Goal: Task Accomplishment & Management: Complete application form

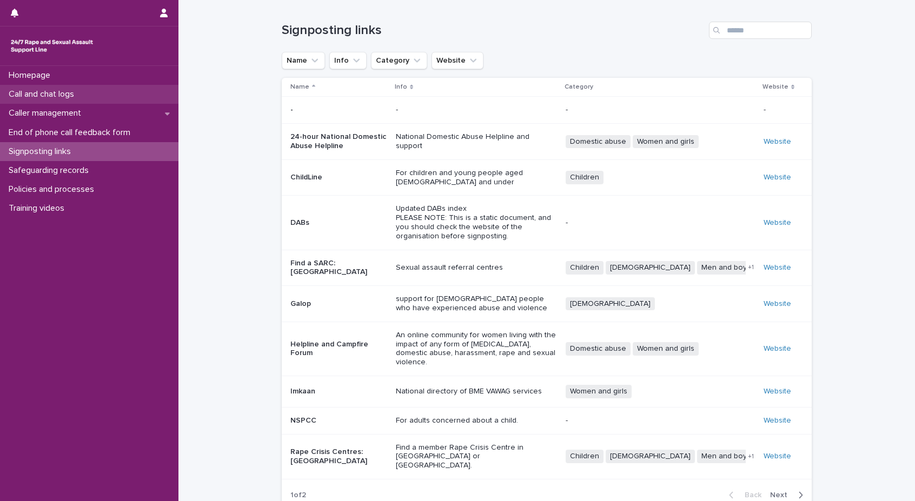
click at [65, 95] on p "Call and chat logs" at bounding box center [43, 94] width 78 height 10
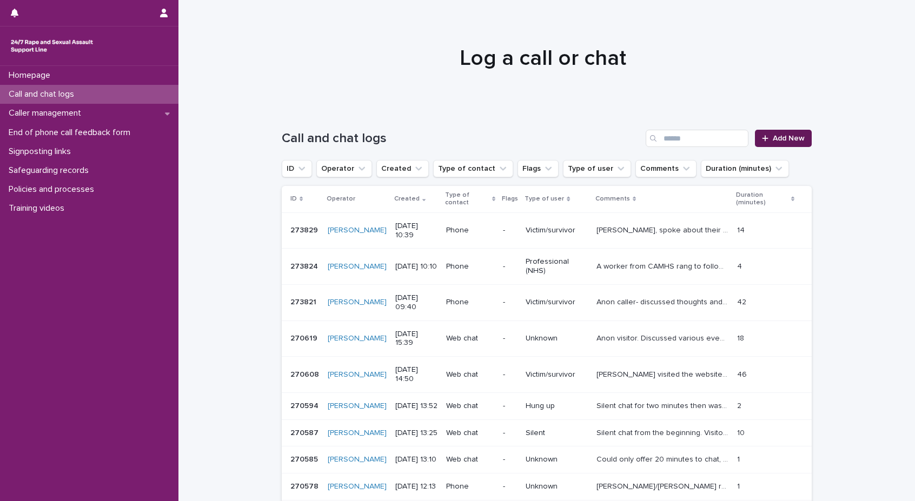
click at [800, 140] on span "Add New" at bounding box center [789, 139] width 32 height 8
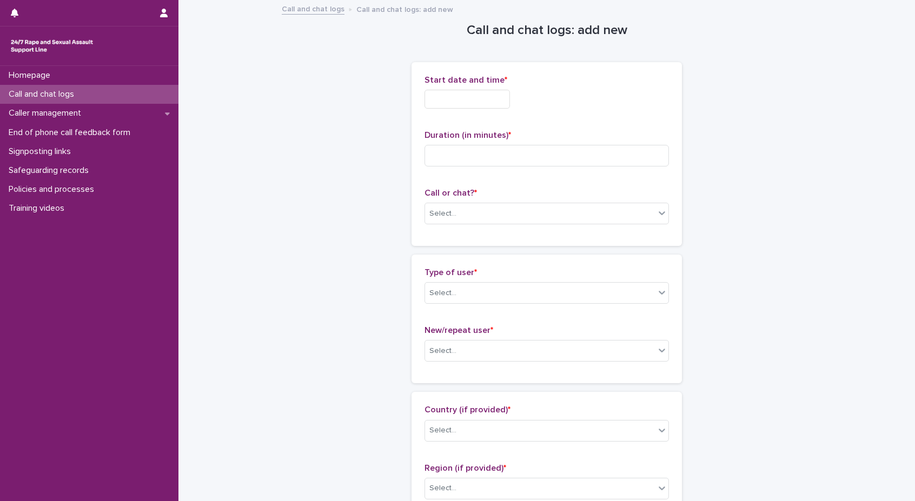
click at [469, 104] on input "text" at bounding box center [466, 99] width 85 height 19
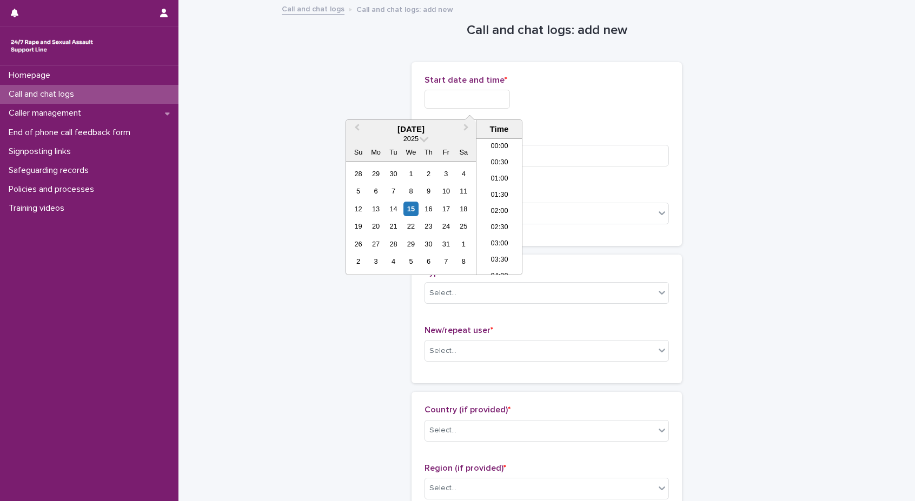
scroll to position [297, 0]
click at [498, 207] on li "11:00" at bounding box center [499, 206] width 46 height 16
type input "**********"
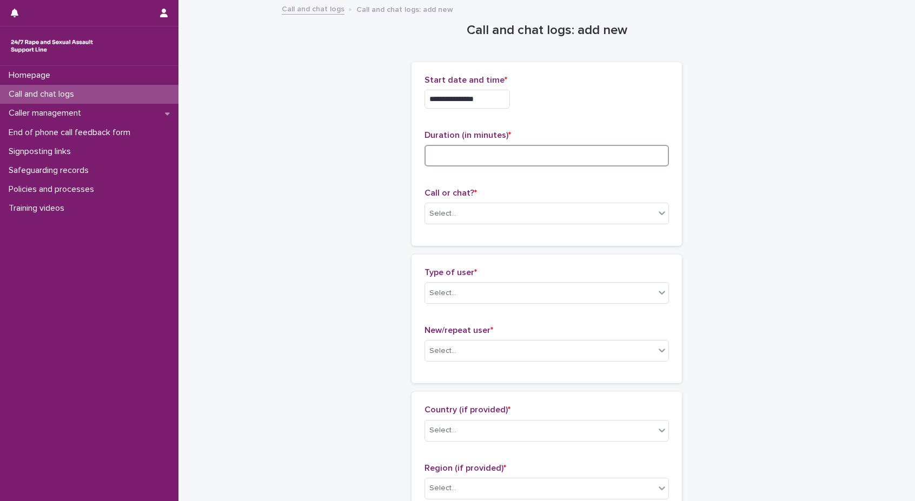
click at [494, 145] on input at bounding box center [546, 156] width 244 height 22
type input "*"
click at [463, 205] on div "Select..." at bounding box center [540, 214] width 230 height 18
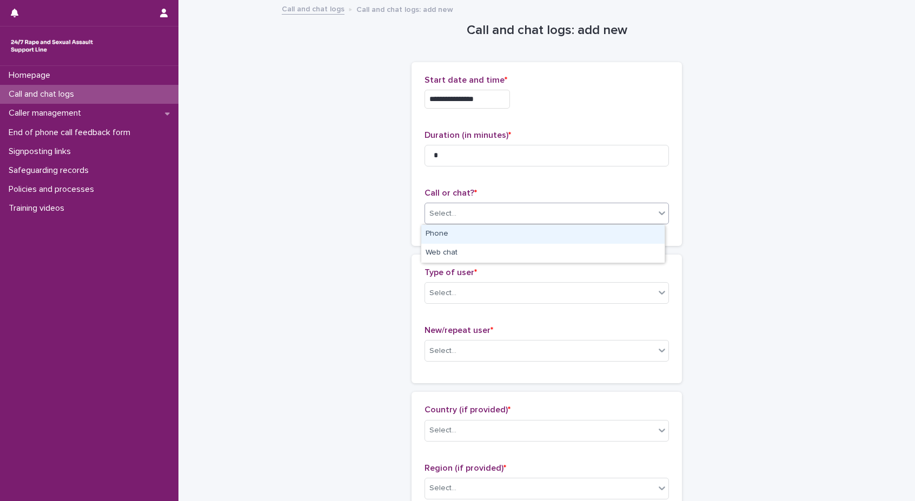
click at [463, 228] on div "Phone" at bounding box center [542, 234] width 243 height 19
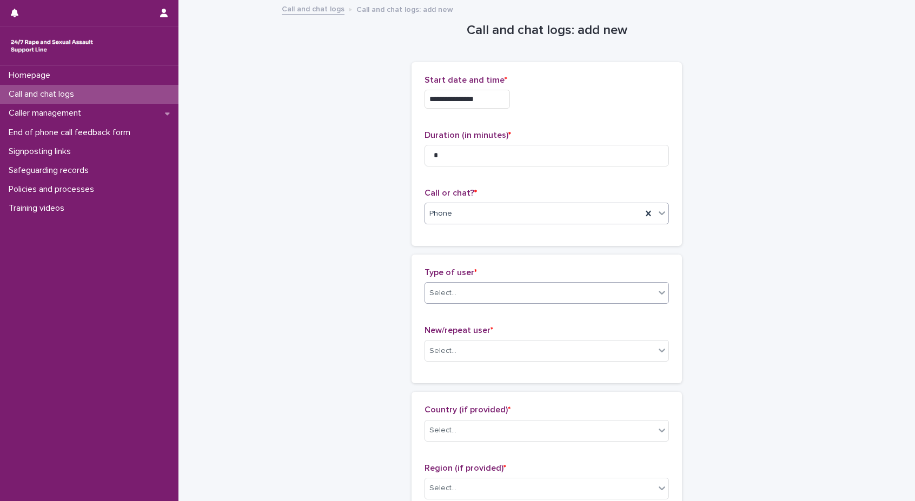
click at [457, 284] on div "Select..." at bounding box center [540, 293] width 230 height 18
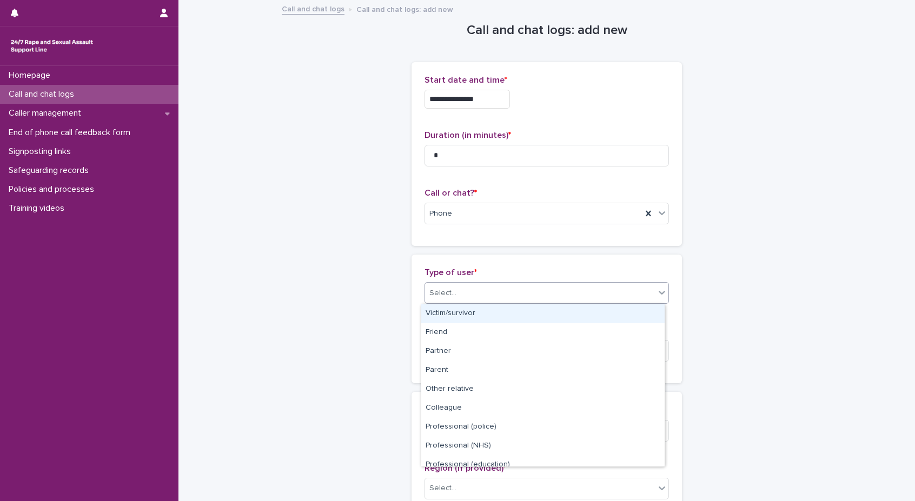
click at [451, 309] on div "Victim/survivor" at bounding box center [542, 313] width 243 height 19
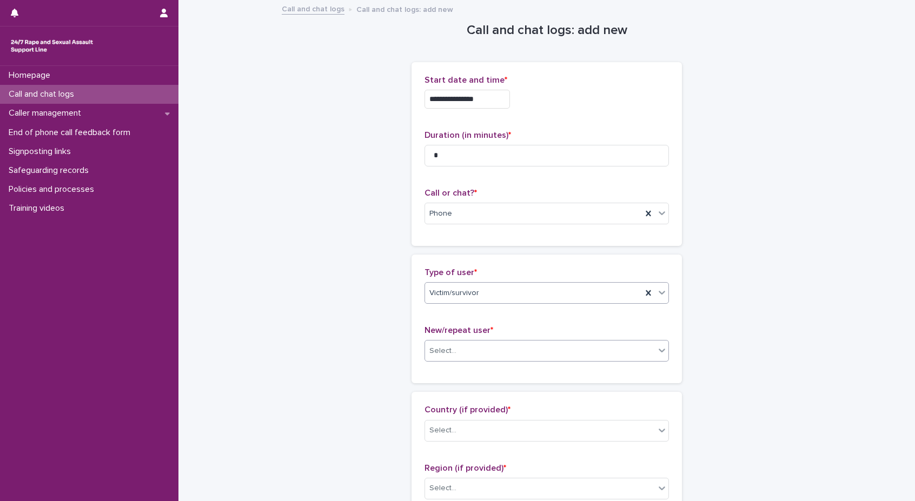
click at [449, 345] on div "Select..." at bounding box center [442, 350] width 27 height 11
click at [445, 390] on div "New user" at bounding box center [542, 390] width 243 height 19
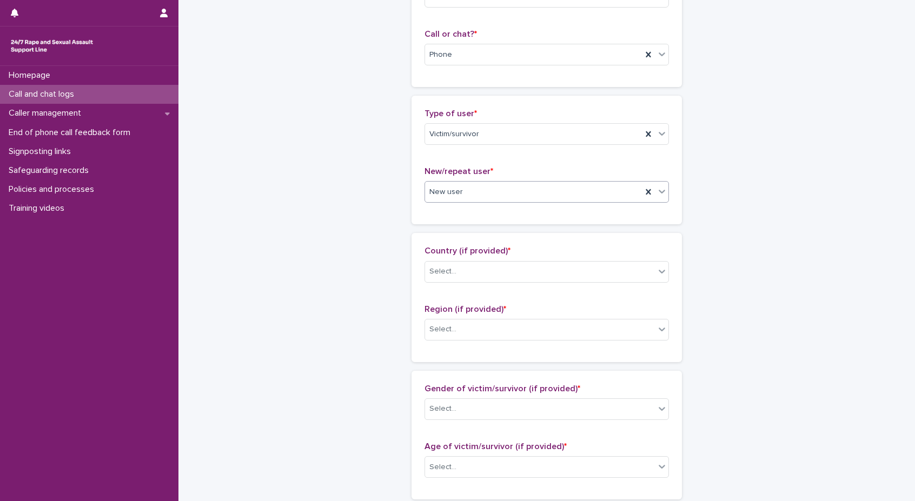
scroll to position [162, 0]
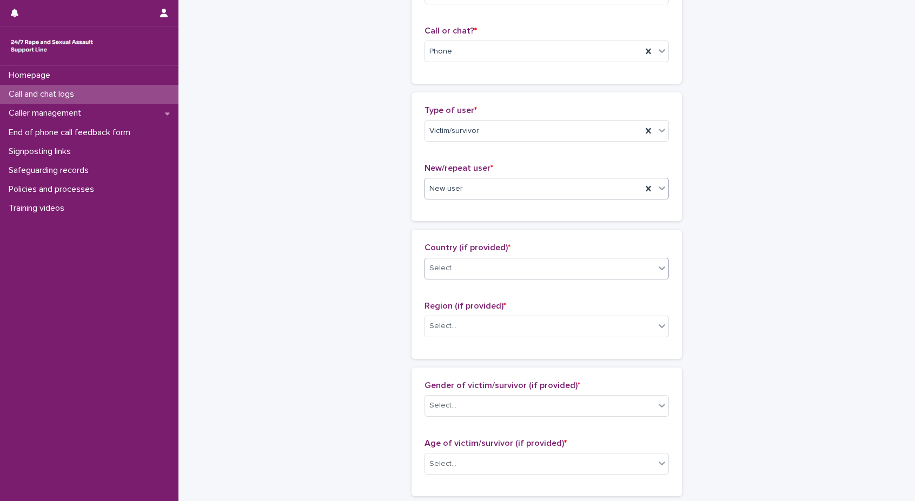
click at [457, 264] on div "Select..." at bounding box center [540, 268] width 230 height 18
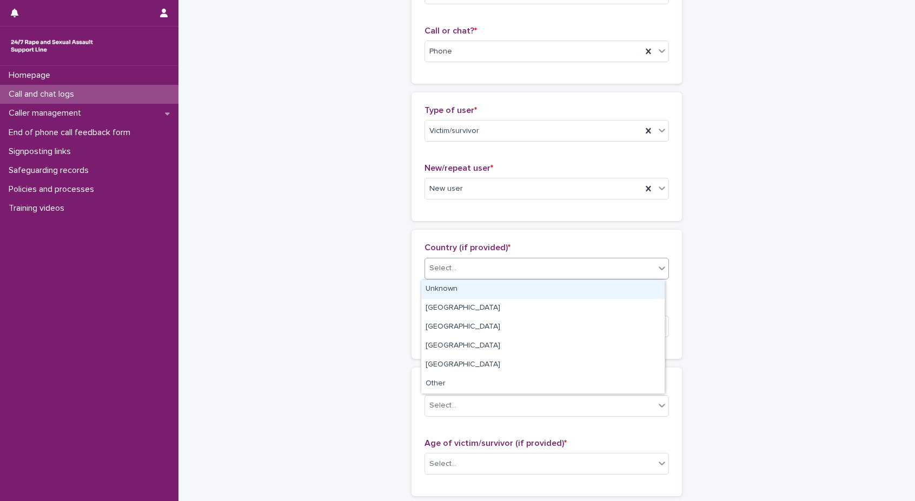
click at [457, 298] on div "Unknown" at bounding box center [542, 289] width 243 height 19
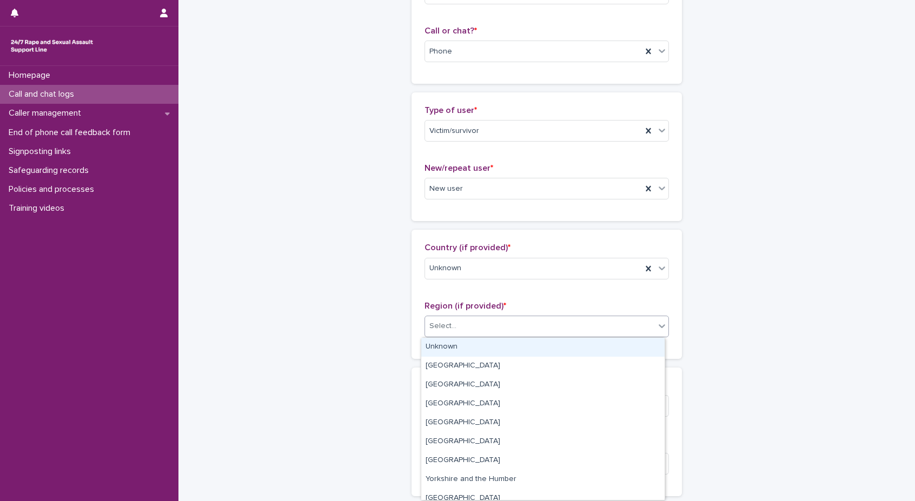
click at [456, 334] on div "Select..." at bounding box center [540, 326] width 230 height 18
click at [456, 343] on div "Unknown" at bounding box center [542, 347] width 243 height 19
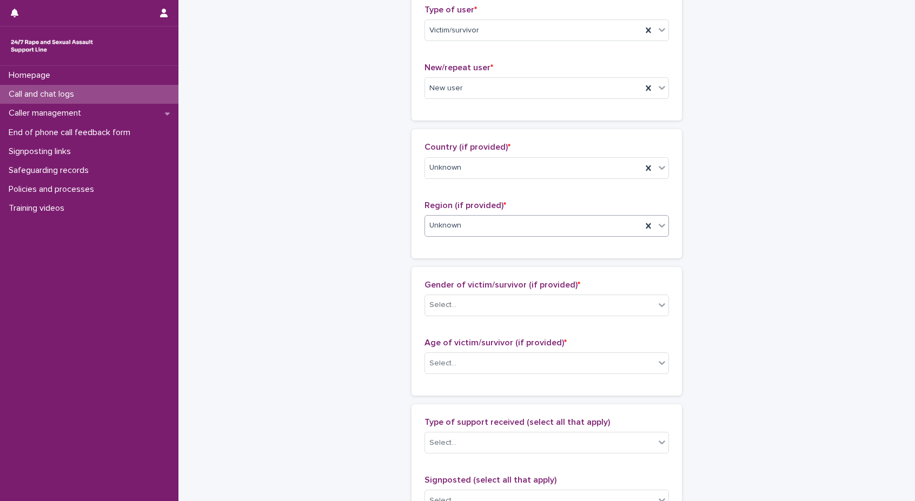
scroll to position [270, 0]
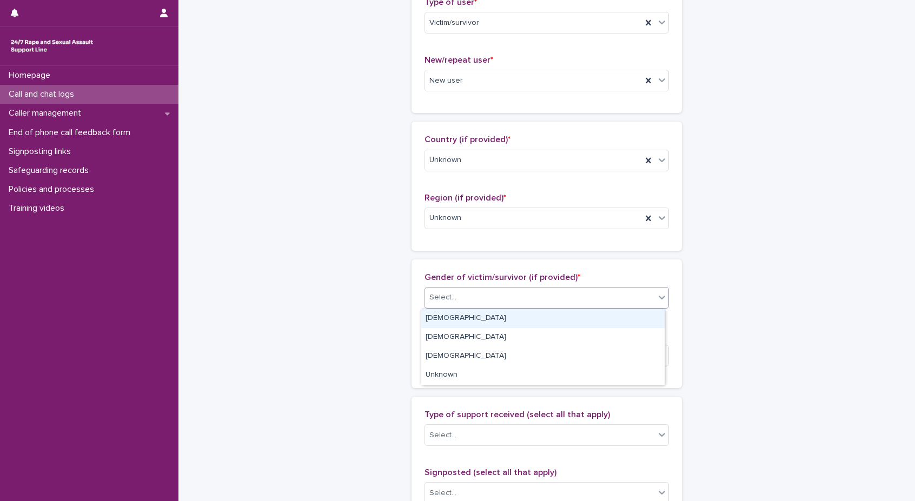
click at [463, 298] on div "Select..." at bounding box center [540, 298] width 230 height 18
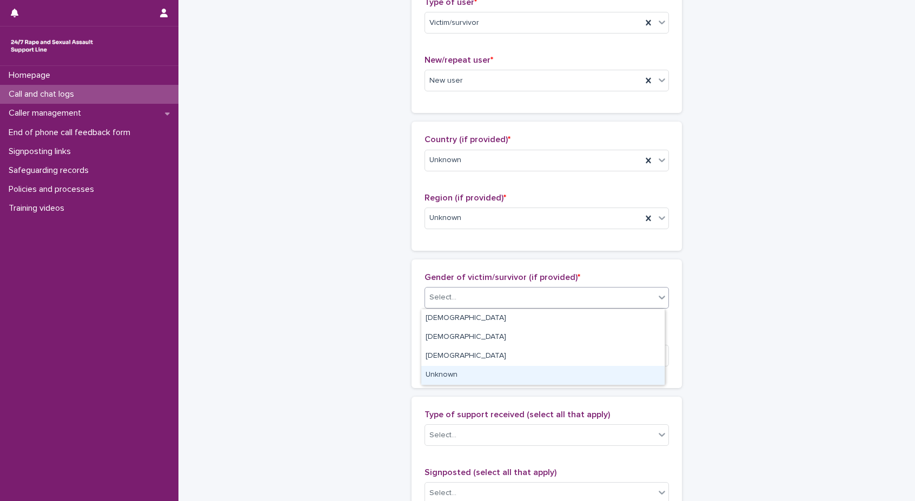
click at [455, 369] on div "Unknown" at bounding box center [542, 375] width 243 height 19
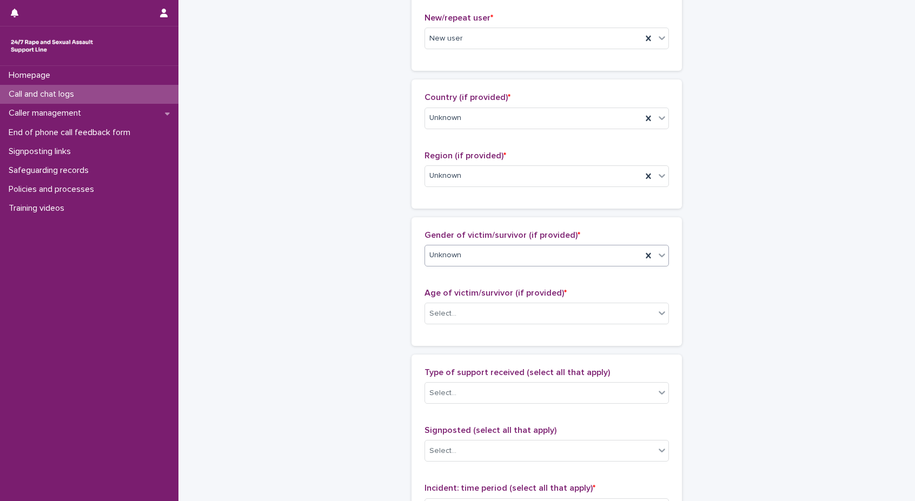
scroll to position [378, 0]
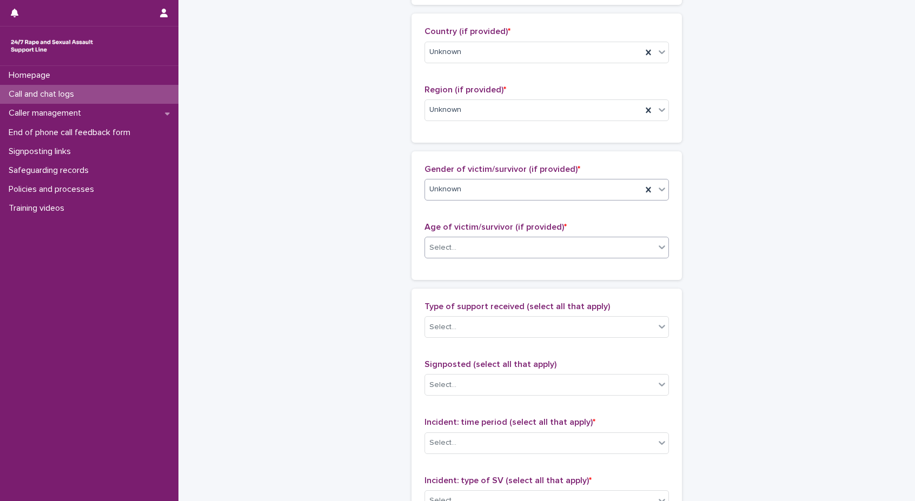
click at [465, 251] on div "Select..." at bounding box center [540, 248] width 230 height 18
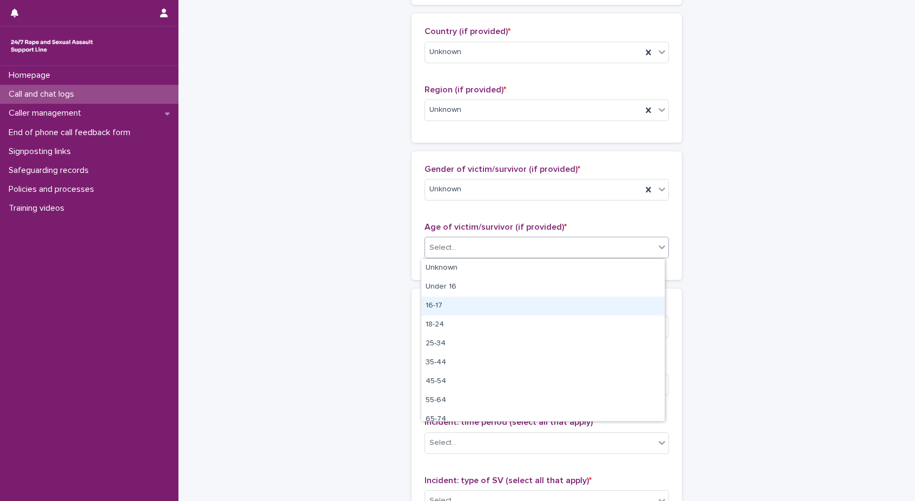
click at [451, 310] on div "16-17" at bounding box center [542, 306] width 243 height 19
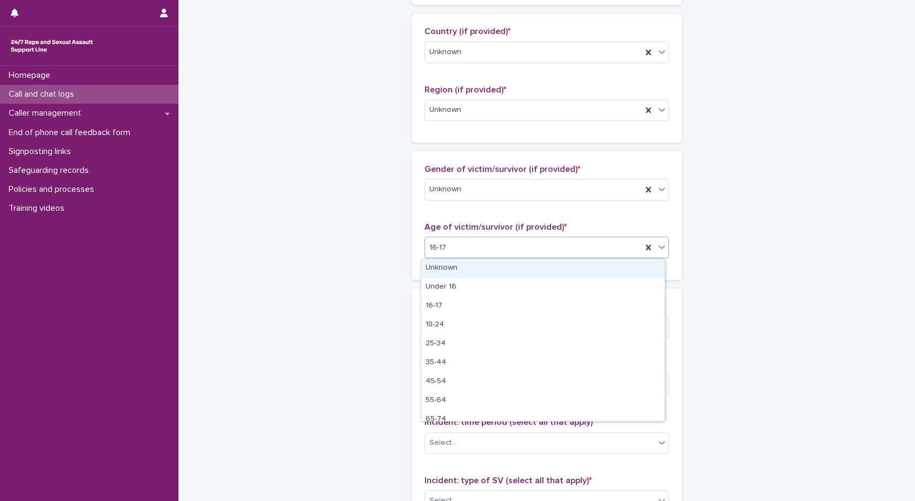
click at [476, 249] on div "16-17" at bounding box center [533, 248] width 217 height 18
click at [478, 252] on div "16-17" at bounding box center [533, 248] width 217 height 18
click at [594, 245] on div "Select..." at bounding box center [540, 248] width 230 height 18
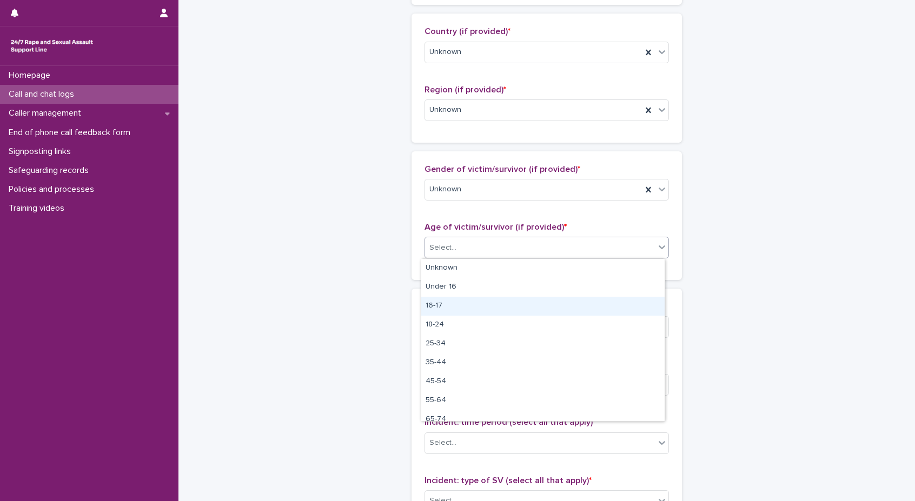
click at [475, 314] on div "16-17" at bounding box center [542, 306] width 243 height 19
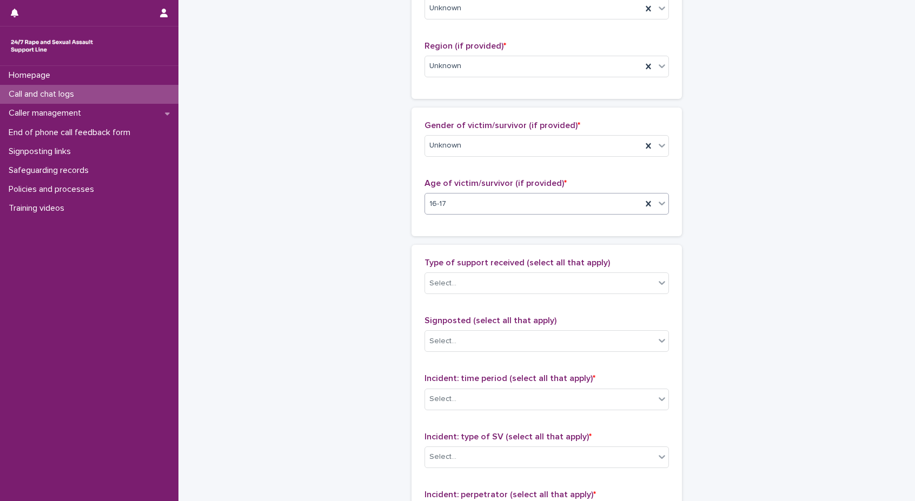
scroll to position [487, 0]
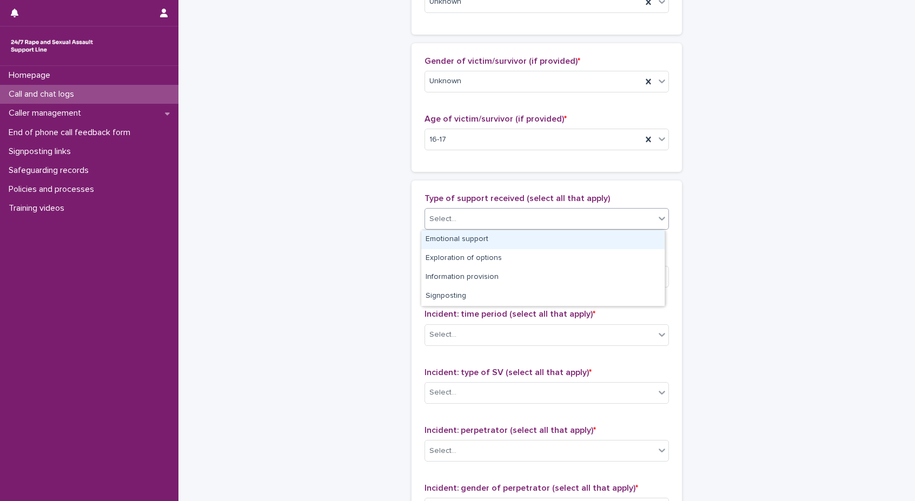
click at [504, 226] on div "Select..." at bounding box center [540, 219] width 230 height 18
click at [498, 245] on div "Emotional support" at bounding box center [542, 239] width 243 height 19
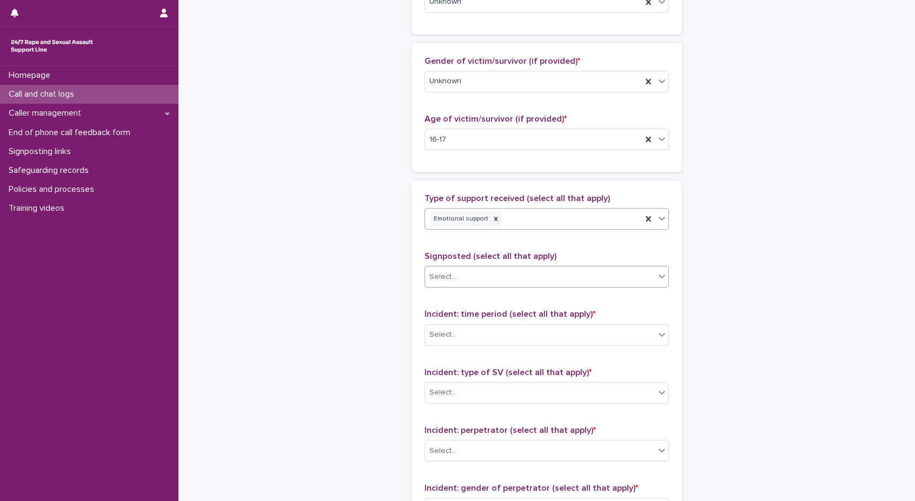
click at [498, 266] on div "Select..." at bounding box center [546, 277] width 244 height 22
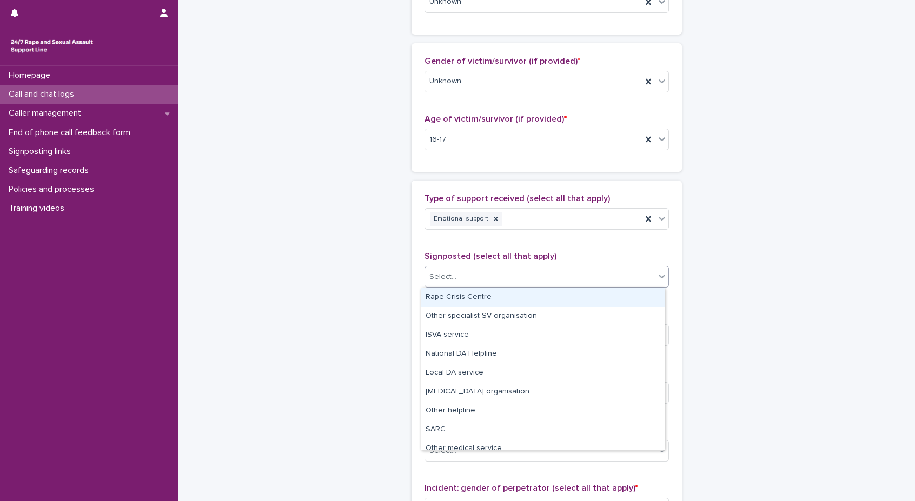
click at [773, 260] on div "**********" at bounding box center [547, 100] width 530 height 1170
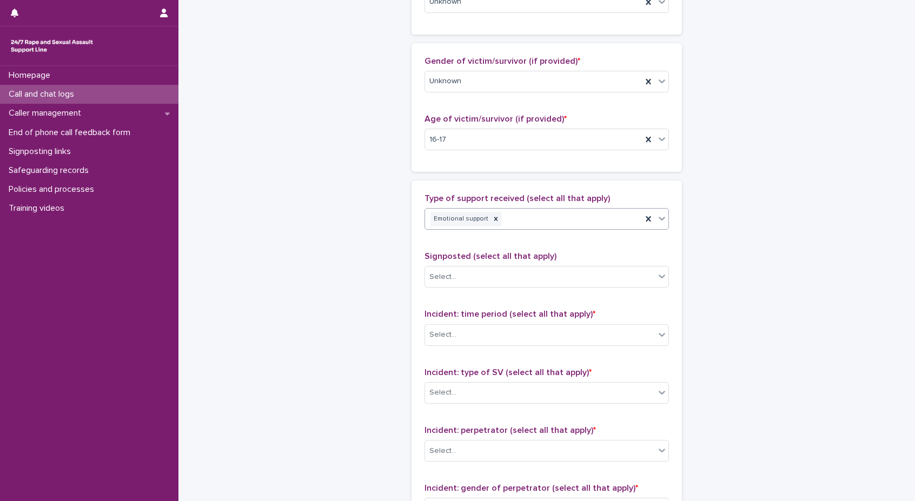
click at [661, 221] on icon at bounding box center [661, 218] width 11 height 11
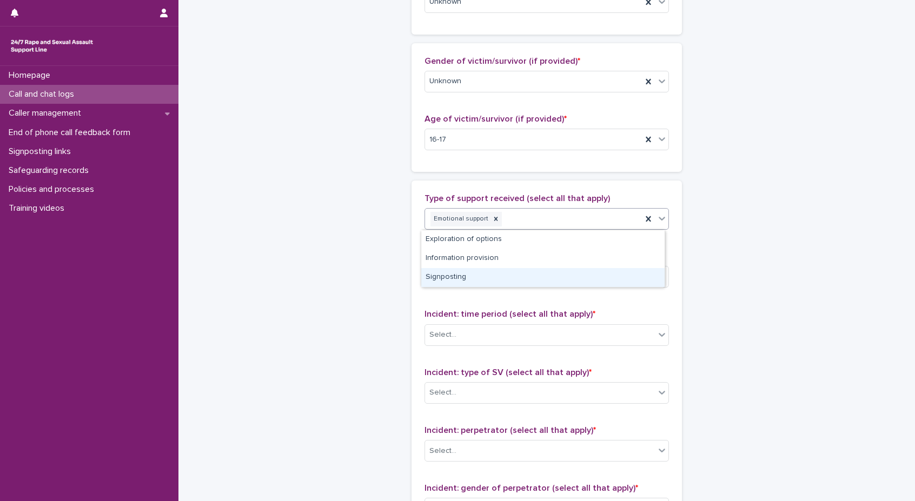
click at [550, 277] on div "Signposting" at bounding box center [542, 277] width 243 height 19
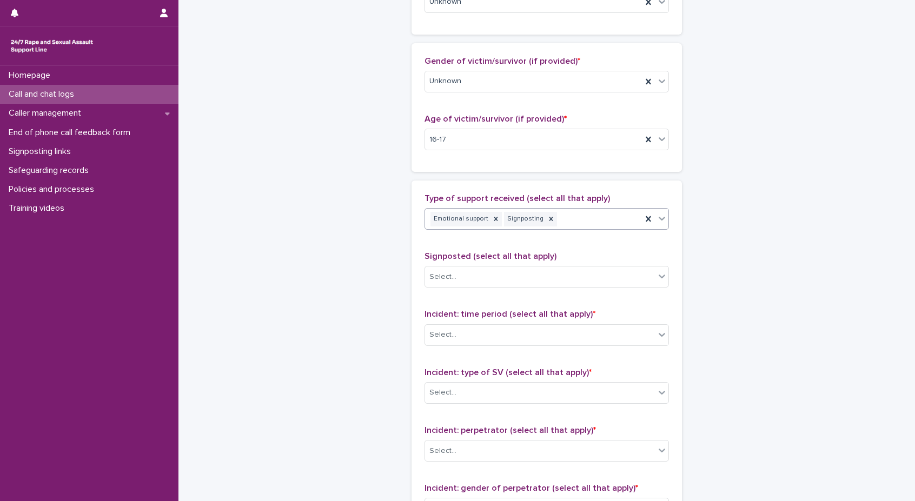
scroll to position [595, 0]
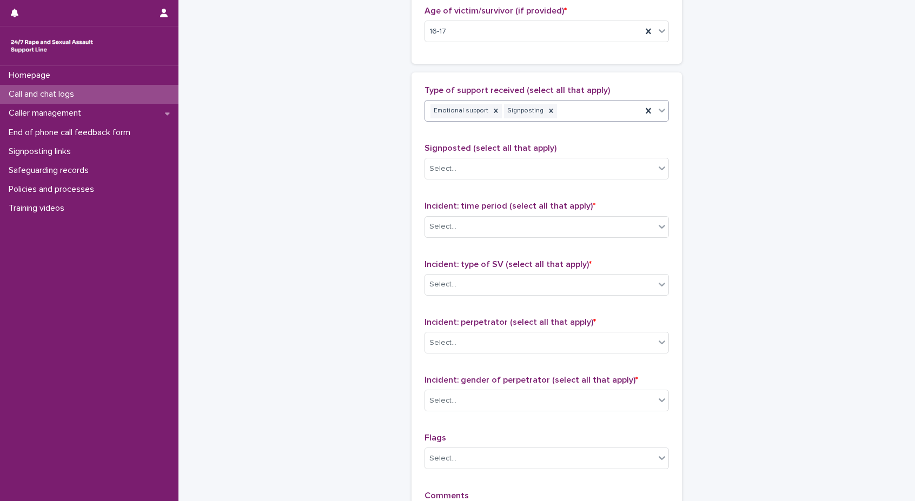
click at [471, 243] on div "Incident: time period (select all that apply) * Select..." at bounding box center [546, 223] width 244 height 45
click at [475, 218] on div "Select..." at bounding box center [540, 227] width 230 height 18
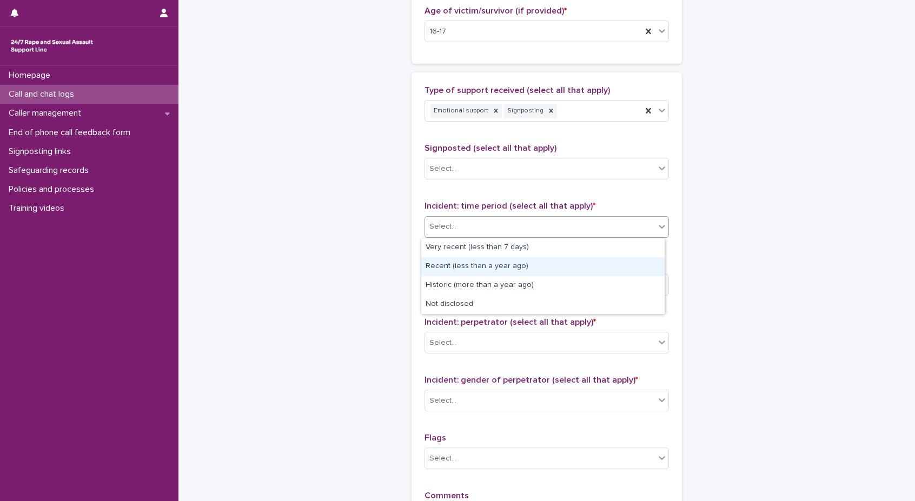
click at [513, 270] on div "Recent (less than a year ago)" at bounding box center [542, 266] width 243 height 19
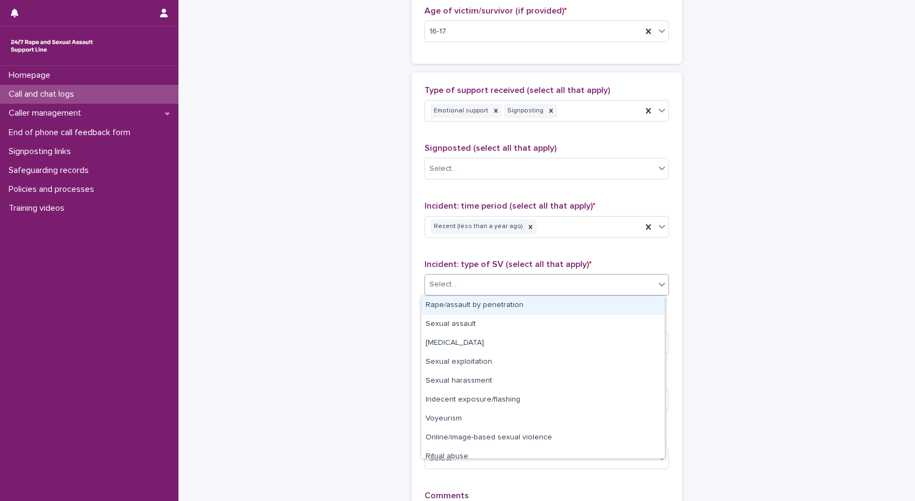
click at [512, 277] on div "Select..." at bounding box center [540, 285] width 230 height 18
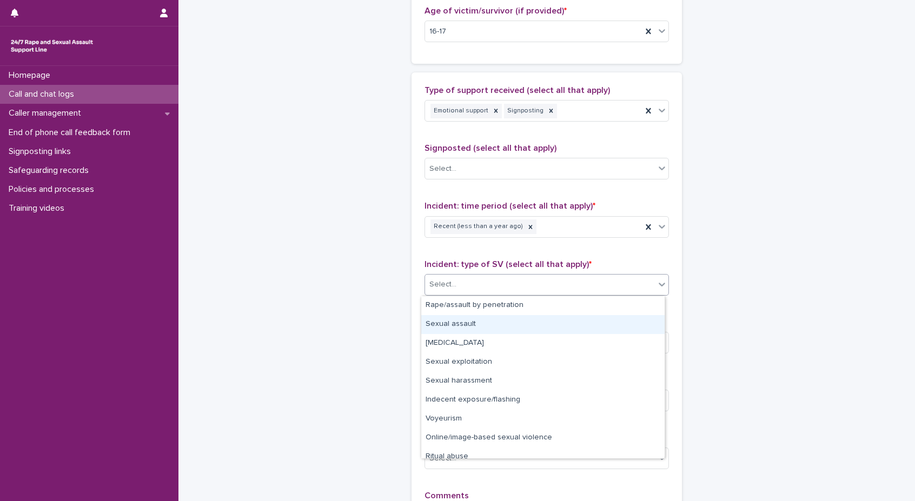
drag, startPoint x: 578, startPoint y: 334, endPoint x: 573, endPoint y: 319, distance: 16.1
click at [573, 319] on div "Sexual assault" at bounding box center [542, 324] width 243 height 19
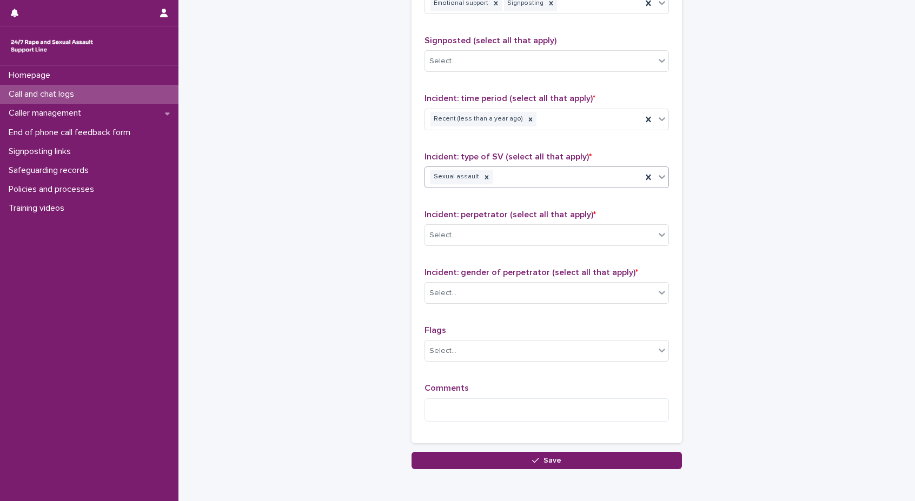
scroll to position [703, 0]
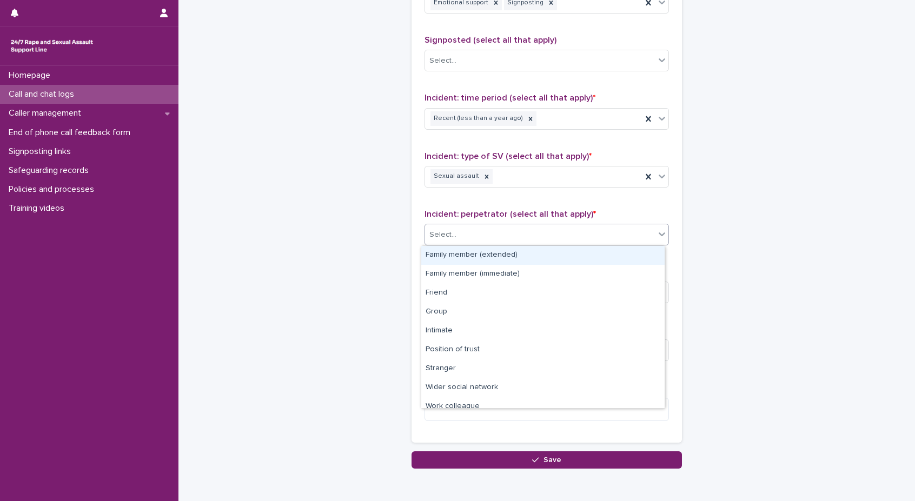
click at [521, 242] on div "Select..." at bounding box center [540, 235] width 230 height 18
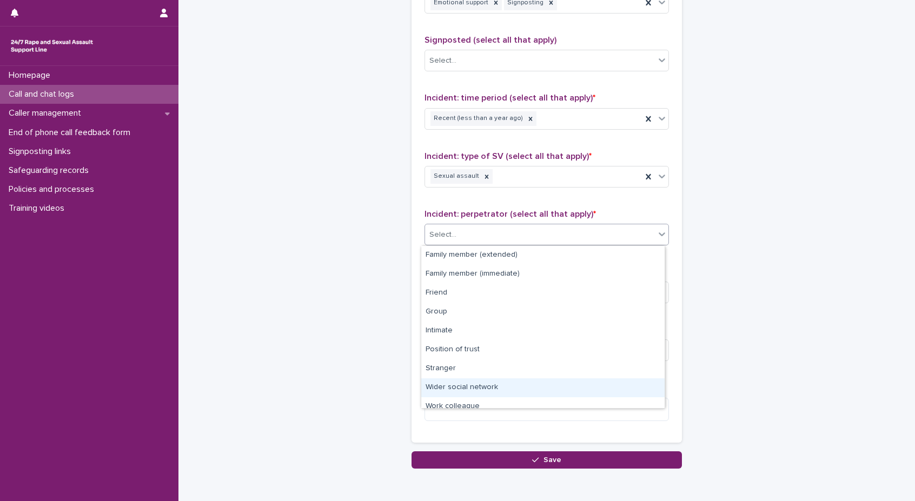
click at [493, 380] on div "Wider social network" at bounding box center [542, 387] width 243 height 19
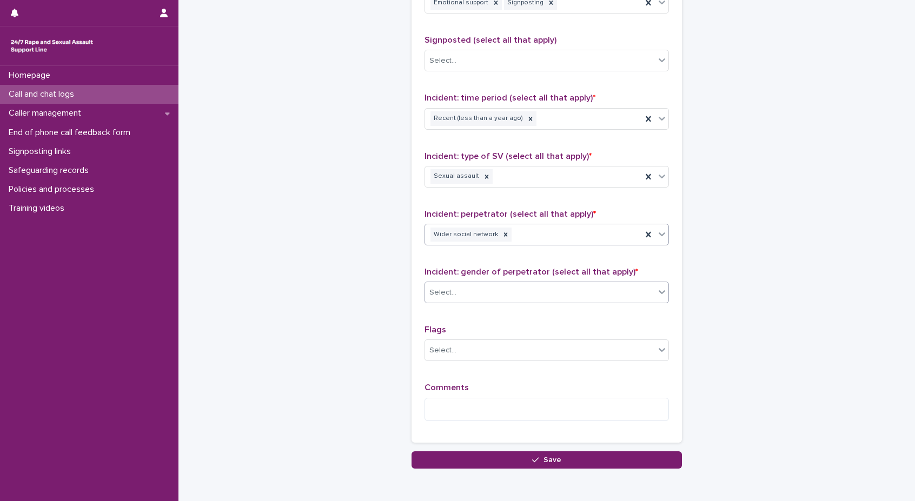
click at [507, 290] on div "Select..." at bounding box center [540, 293] width 230 height 18
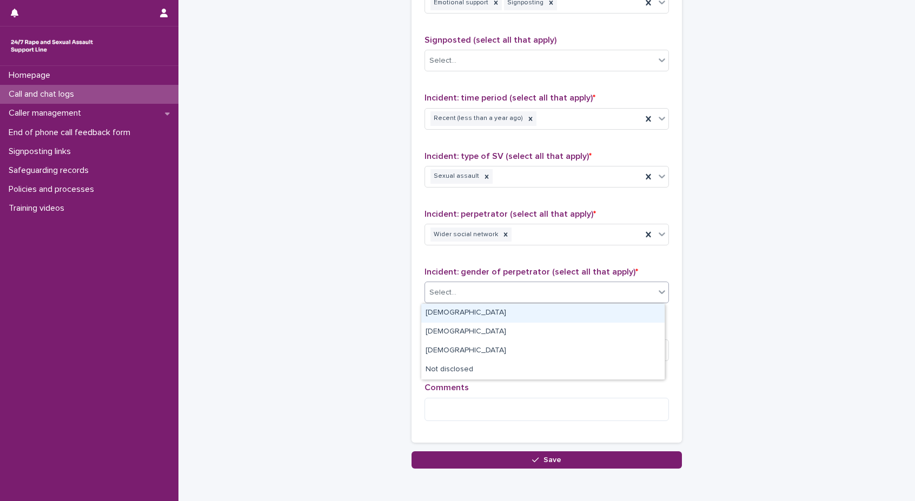
click at [507, 315] on div "[DEMOGRAPHIC_DATA]" at bounding box center [542, 313] width 243 height 19
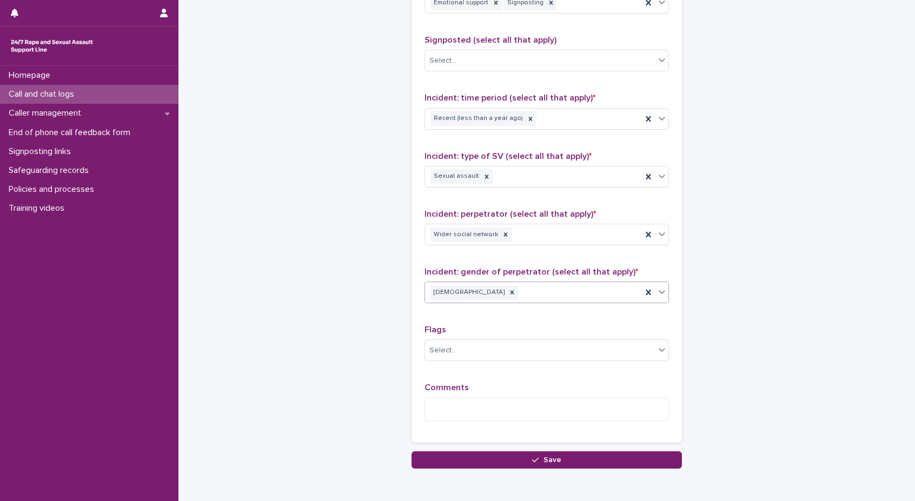
click at [478, 395] on div "Comments" at bounding box center [546, 406] width 244 height 46
click at [475, 410] on textarea at bounding box center [546, 409] width 244 height 23
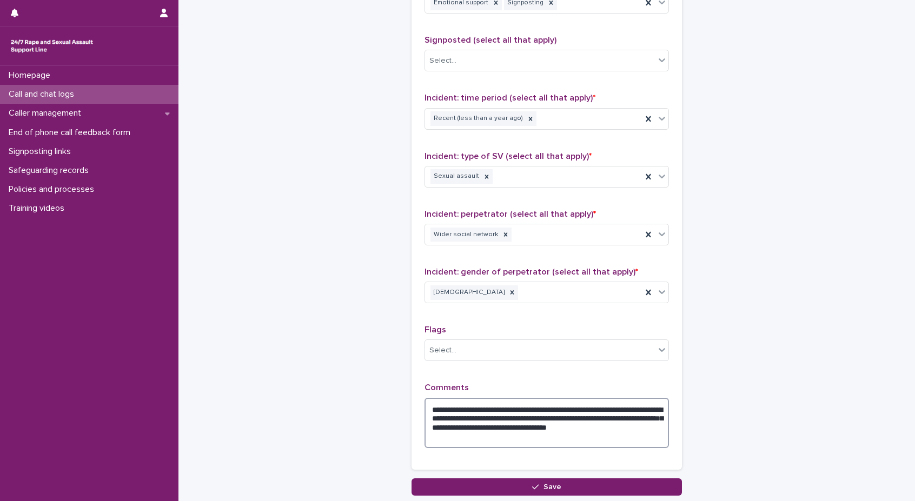
click at [505, 435] on textarea "**********" at bounding box center [546, 423] width 244 height 50
click at [571, 441] on textarea "**********" at bounding box center [546, 423] width 244 height 50
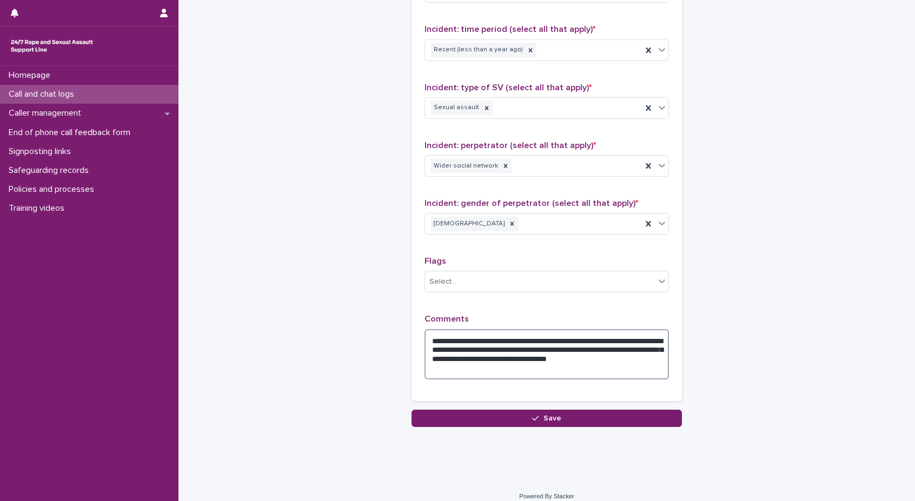
scroll to position [782, 0]
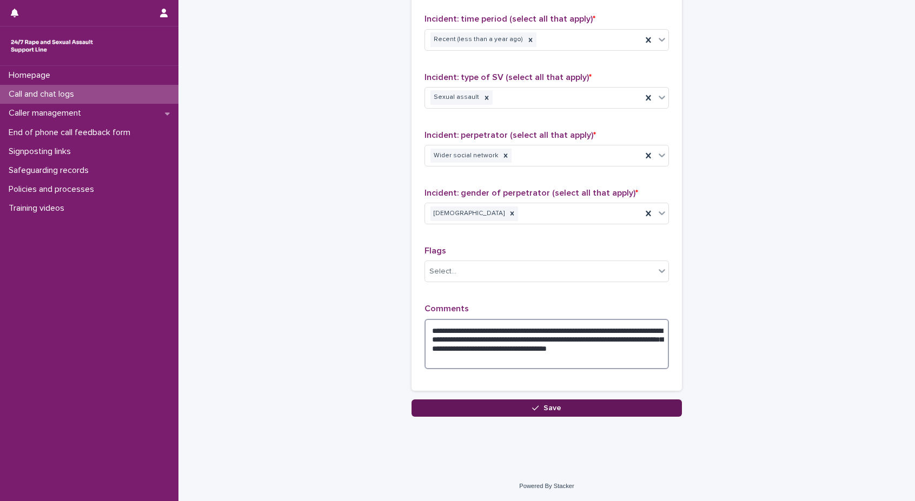
type textarea "**********"
click at [581, 412] on button "Save" at bounding box center [546, 408] width 270 height 17
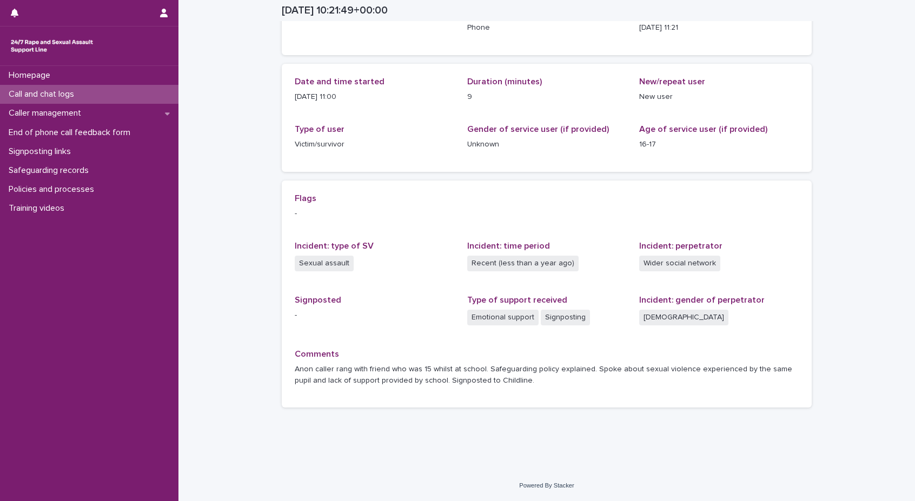
scroll to position [84, 0]
click at [86, 149] on div "Signposting links" at bounding box center [89, 151] width 178 height 19
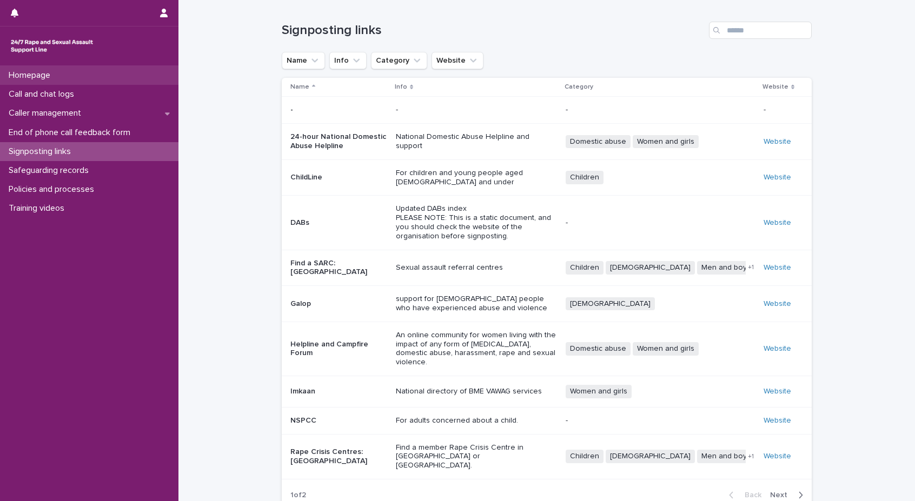
click at [44, 70] on div "Homepage" at bounding box center [89, 75] width 178 height 19
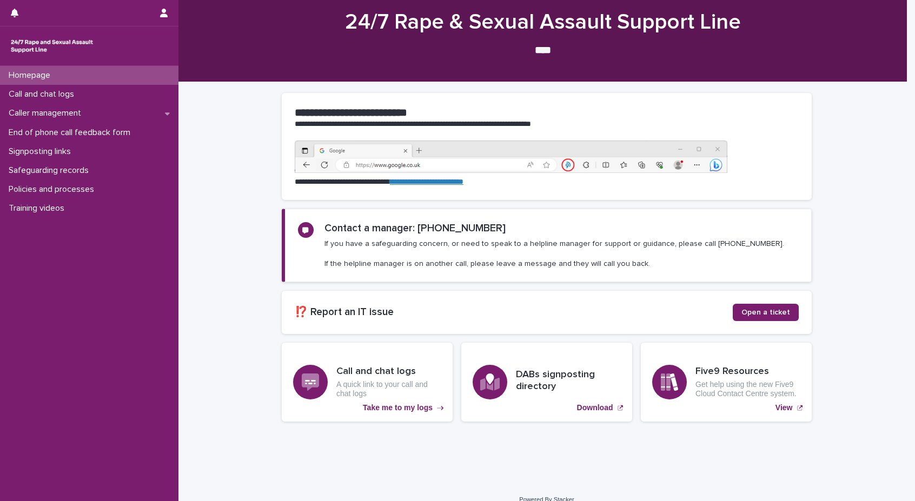
scroll to position [40, 0]
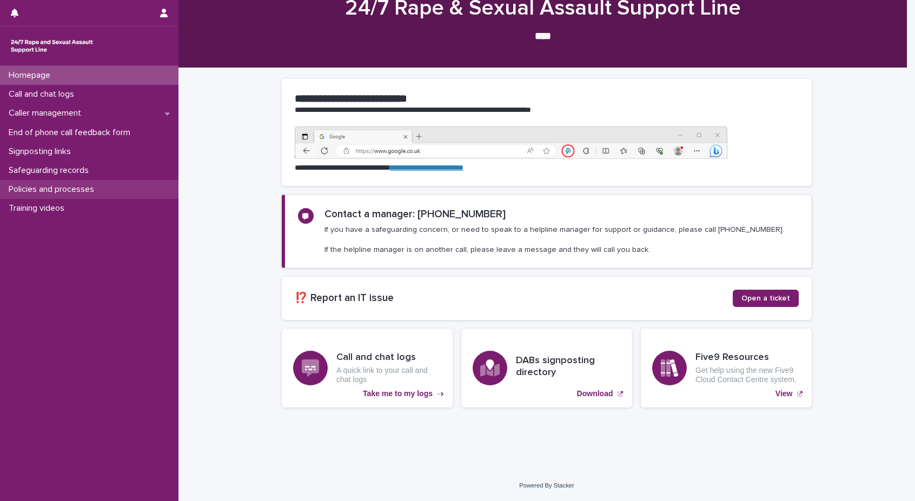
click at [59, 185] on p "Policies and processes" at bounding box center [53, 189] width 98 height 10
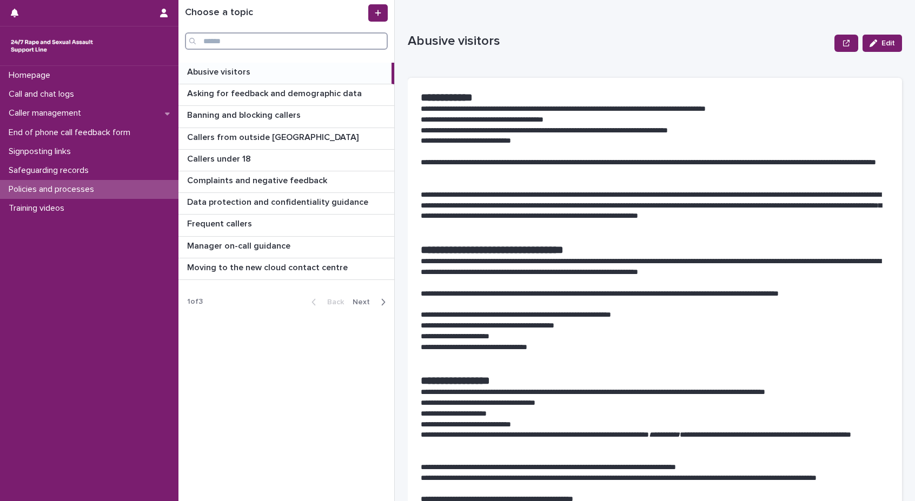
click at [262, 48] on input "Search" at bounding box center [286, 40] width 203 height 17
type input "**********"
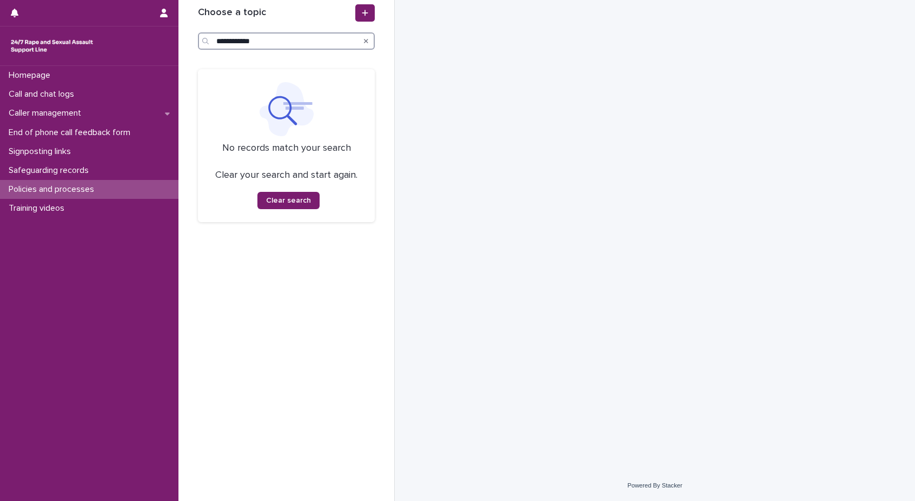
drag, startPoint x: 256, startPoint y: 44, endPoint x: 178, endPoint y: 54, distance: 78.4
click at [178, 54] on div "**********" at bounding box center [286, 250] width 216 height 501
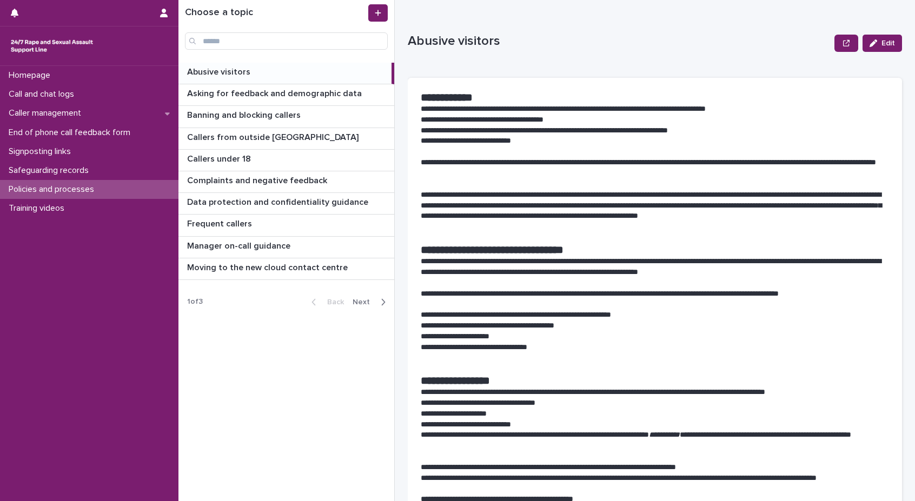
click at [364, 299] on span "Next" at bounding box center [364, 302] width 24 height 8
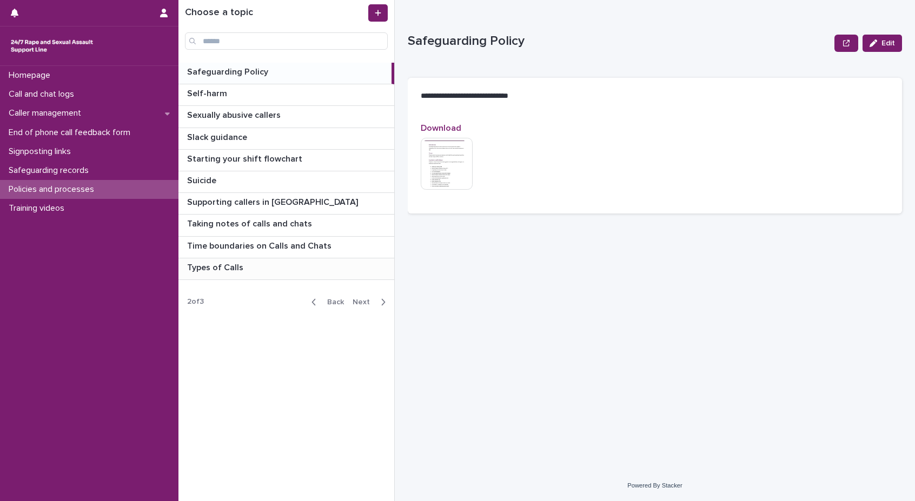
click at [235, 270] on p "Types of Calls" at bounding box center [216, 267] width 58 height 12
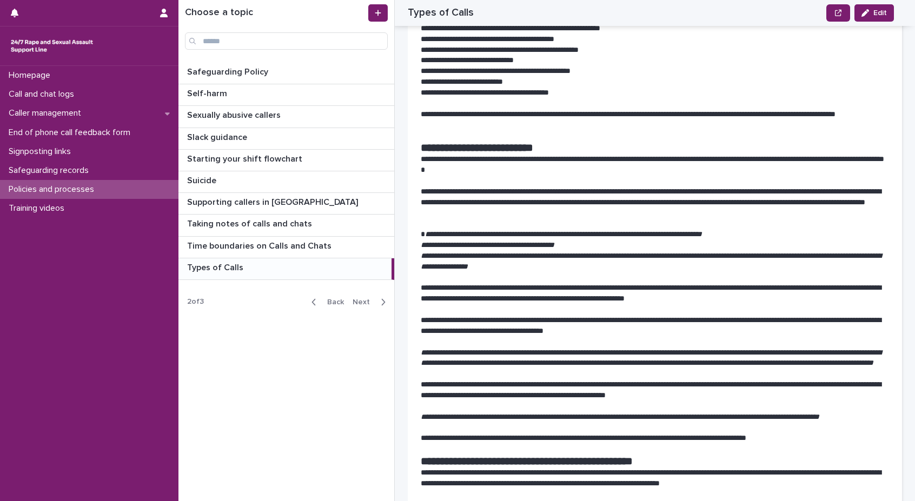
scroll to position [162, 0]
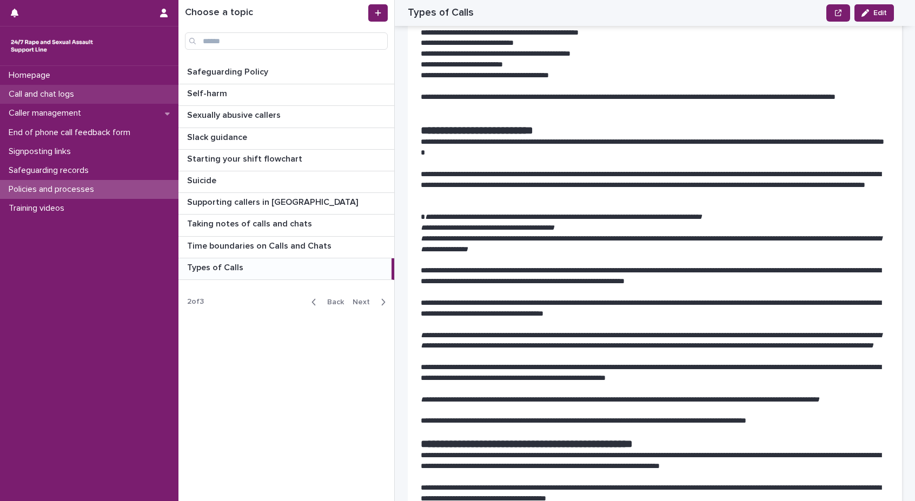
click at [122, 96] on div "Call and chat logs" at bounding box center [89, 94] width 178 height 19
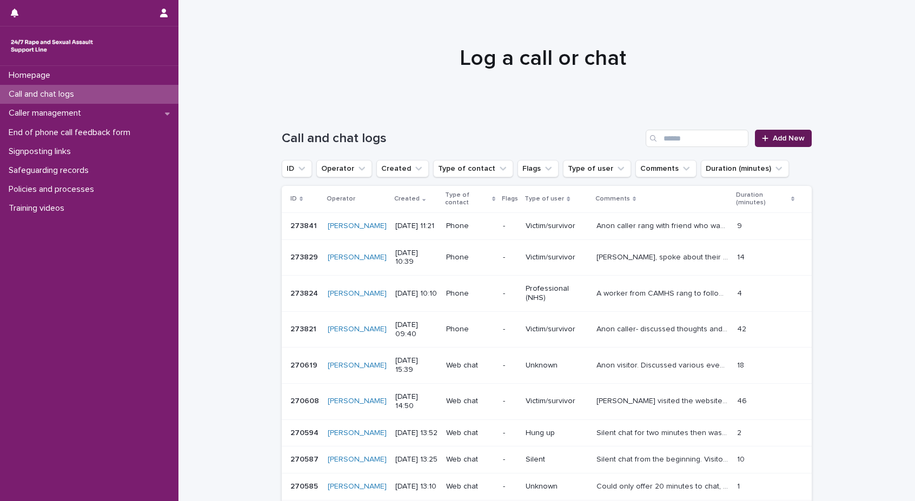
click at [797, 137] on span "Add New" at bounding box center [789, 139] width 32 height 8
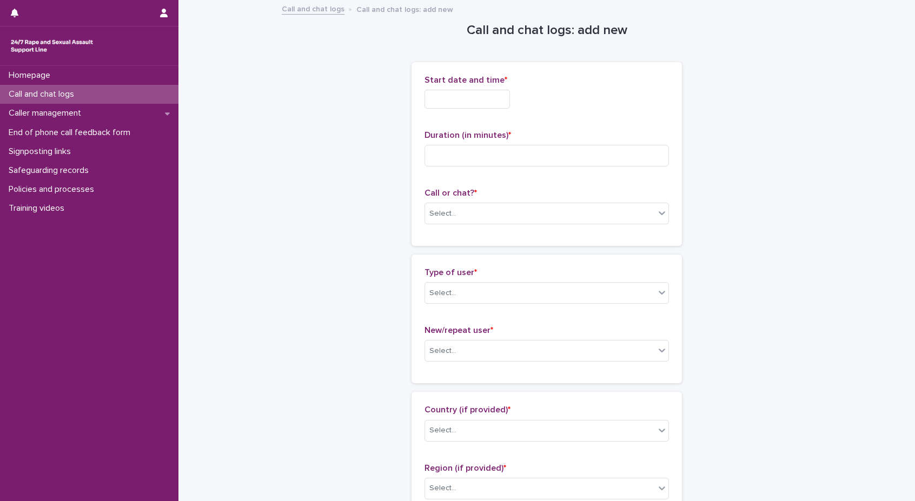
click at [460, 86] on div "Start date and time *" at bounding box center [546, 96] width 244 height 42
click at [466, 109] on div "Start date and time *" at bounding box center [546, 96] width 244 height 42
click at [476, 102] on input "text" at bounding box center [466, 99] width 85 height 19
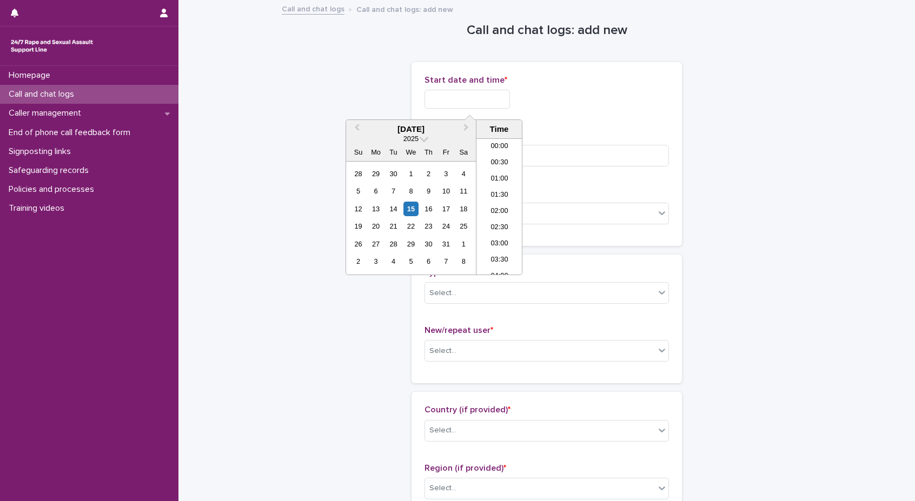
scroll to position [314, 0]
click at [501, 202] on li "11:30" at bounding box center [499, 206] width 46 height 16
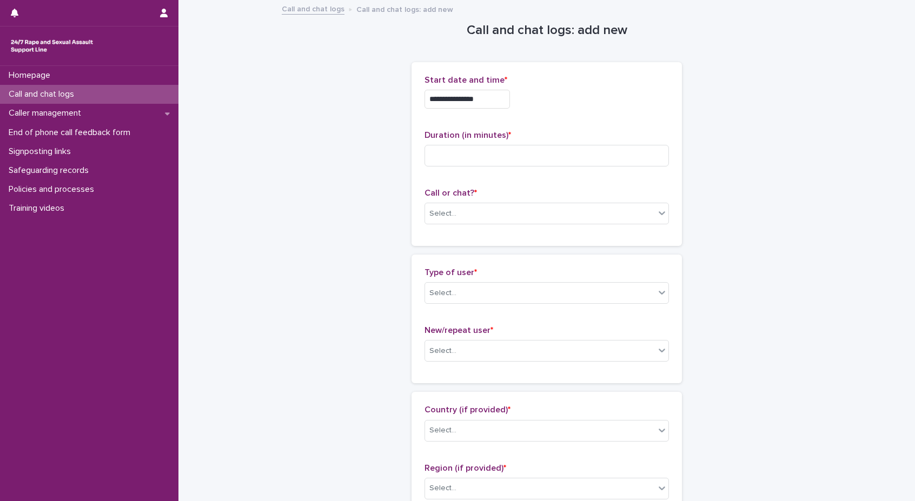
click at [495, 98] on input "**********" at bounding box center [466, 99] width 85 height 19
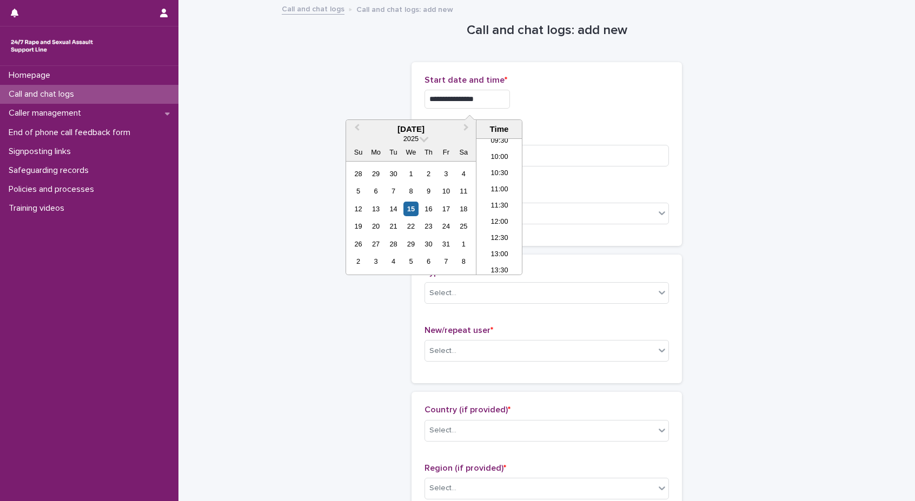
type input "**********"
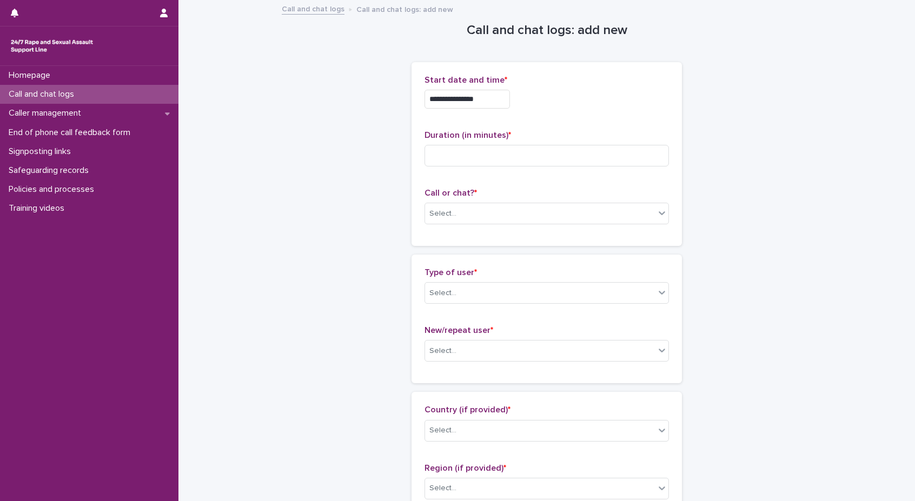
click at [635, 92] on div "**********" at bounding box center [546, 99] width 244 height 19
click at [594, 152] on input at bounding box center [546, 156] width 244 height 22
type input "*"
click at [472, 222] on div "Select..." at bounding box center [540, 214] width 230 height 18
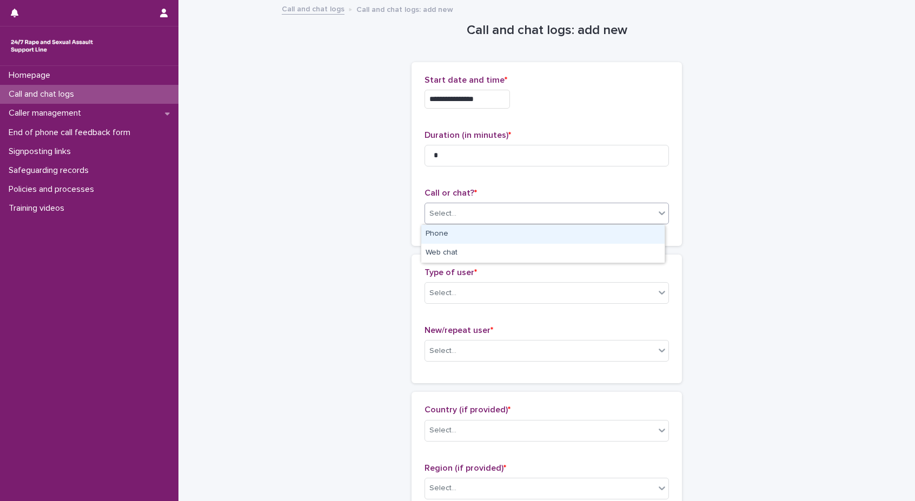
click at [469, 243] on div "Phone" at bounding box center [542, 234] width 243 height 19
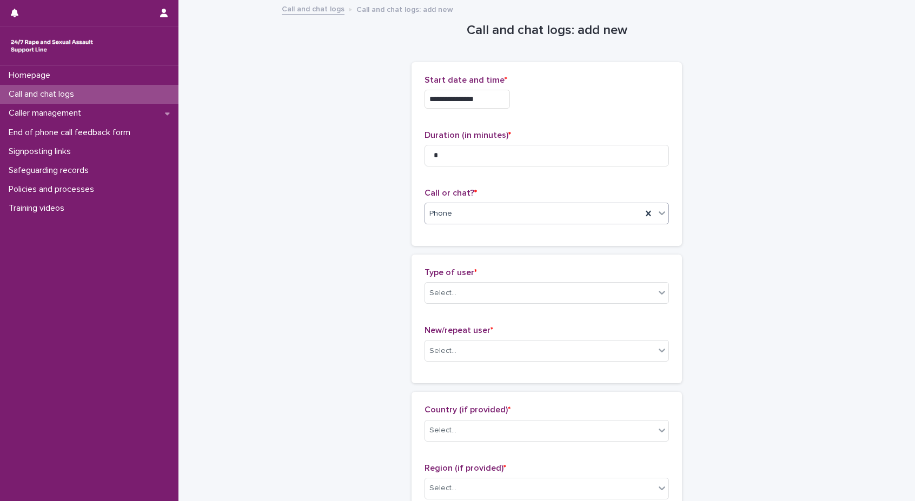
click at [461, 305] on div "Type of user * Select..." at bounding box center [546, 290] width 244 height 45
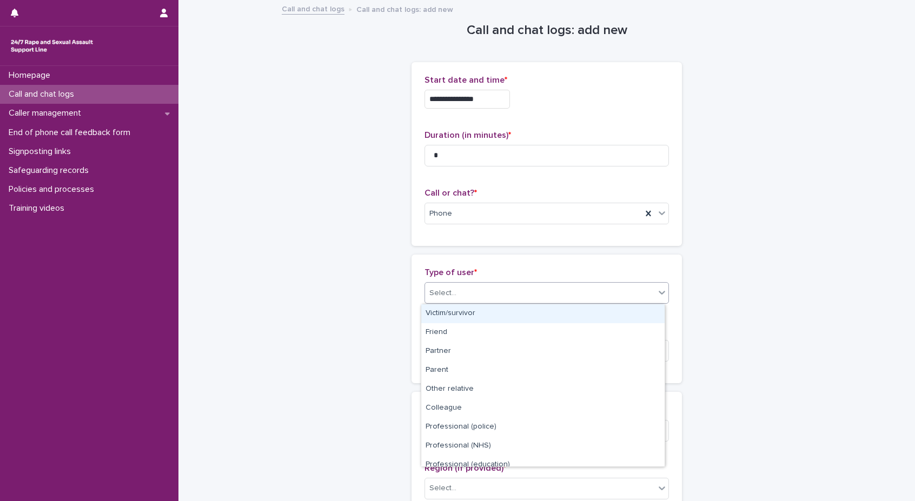
click at [459, 294] on div "Select..." at bounding box center [540, 293] width 230 height 18
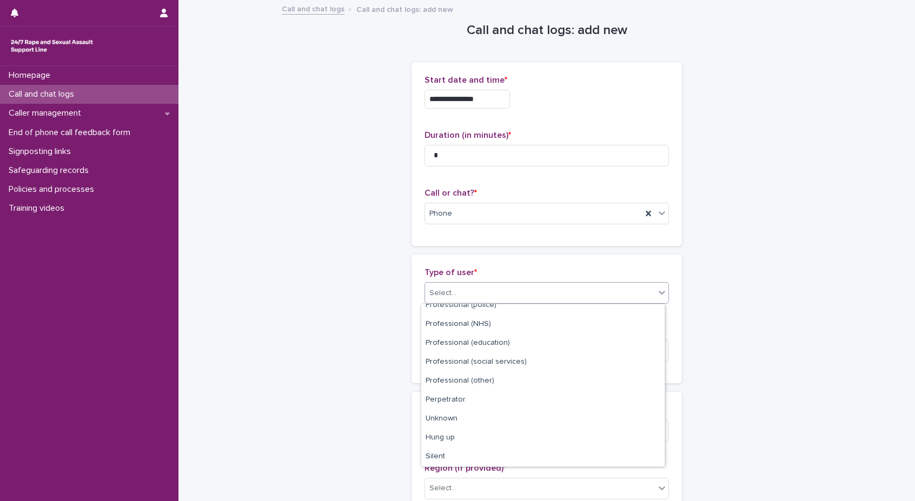
scroll to position [122, 0]
click at [481, 454] on div "Silent" at bounding box center [542, 457] width 243 height 19
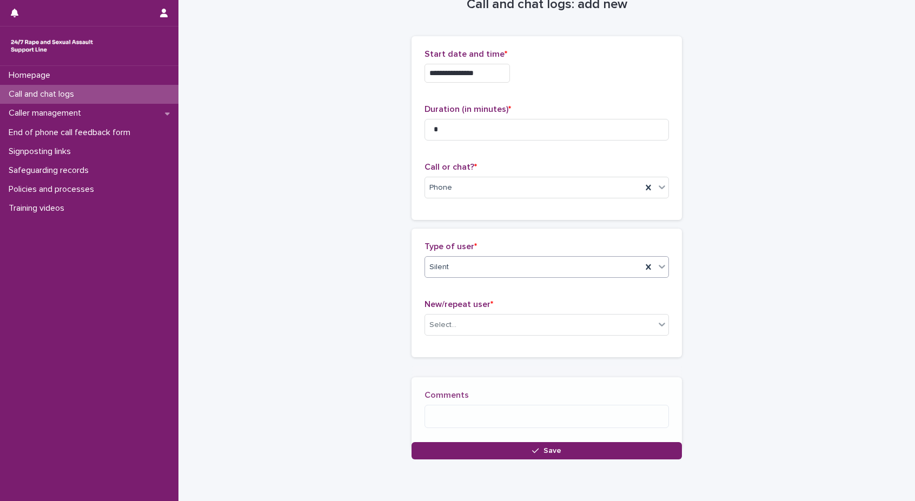
scroll to position [74, 0]
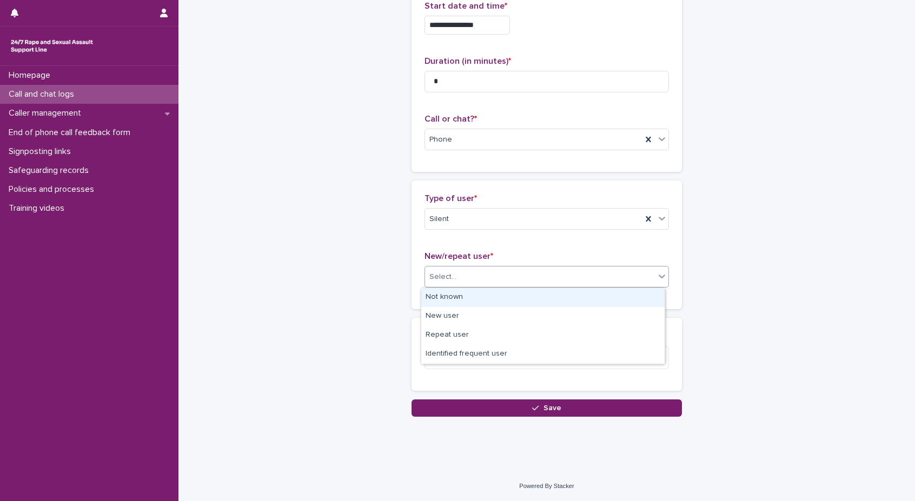
click at [489, 285] on div "Select..." at bounding box center [540, 277] width 230 height 18
click at [490, 290] on div "Not known" at bounding box center [542, 297] width 243 height 19
click at [446, 364] on textarea at bounding box center [546, 357] width 244 height 23
type textarea "*"
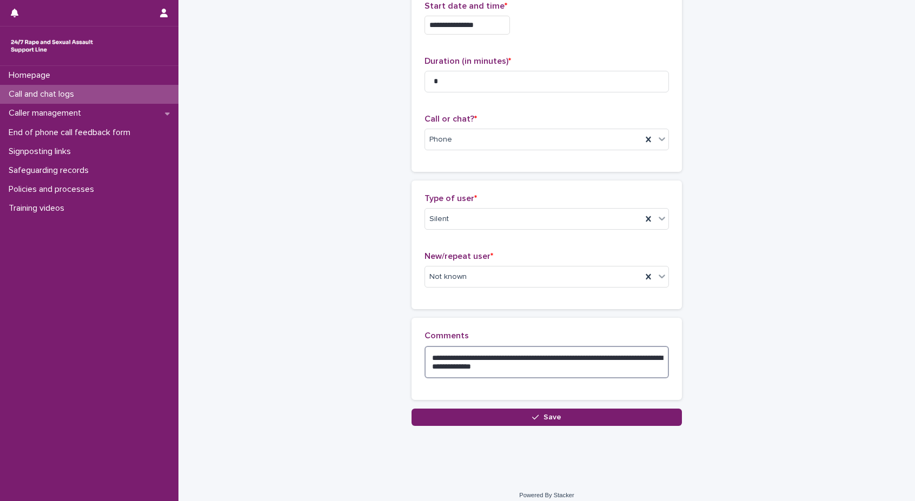
click at [572, 357] on textarea "**********" at bounding box center [546, 362] width 244 height 32
click at [616, 368] on textarea "**********" at bounding box center [546, 362] width 244 height 32
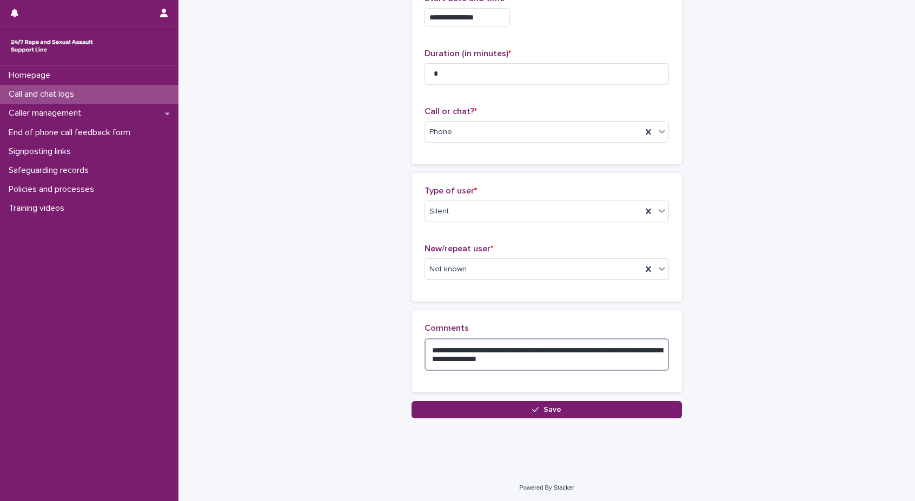
scroll to position [83, 0]
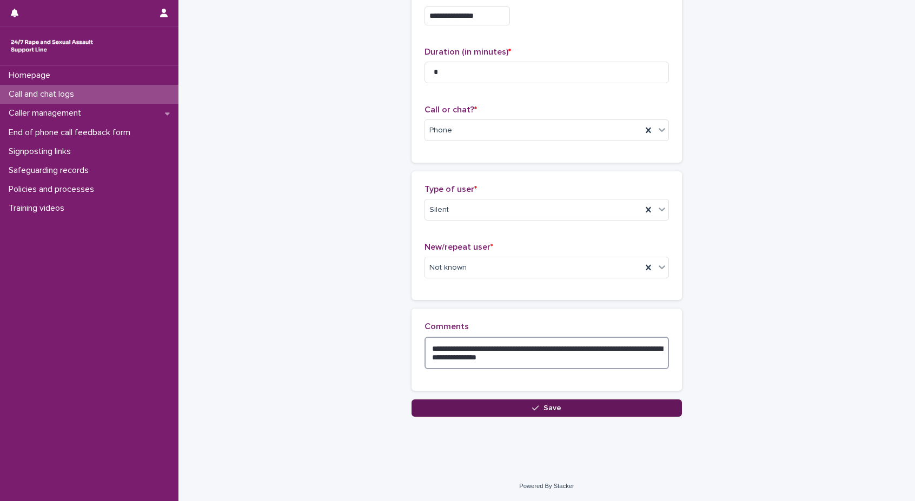
type textarea "**********"
click at [595, 403] on button "Save" at bounding box center [546, 408] width 270 height 17
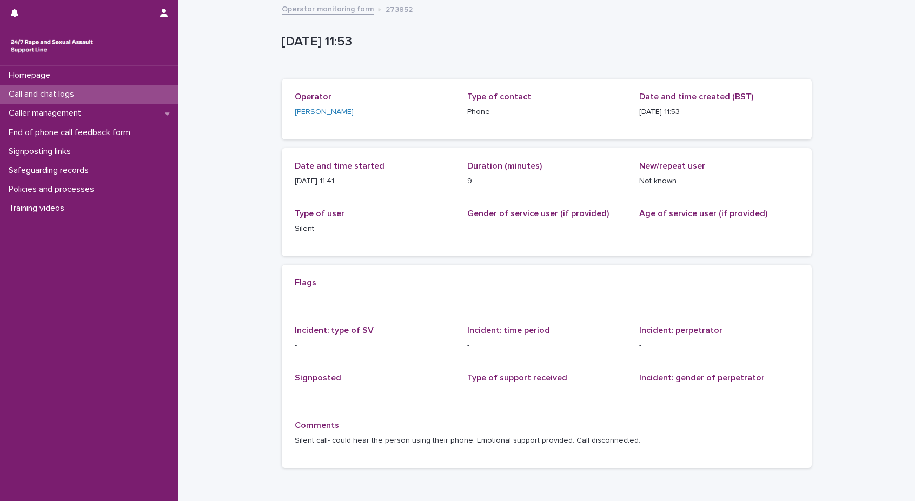
click at [81, 92] on p "Call and chat logs" at bounding box center [43, 94] width 78 height 10
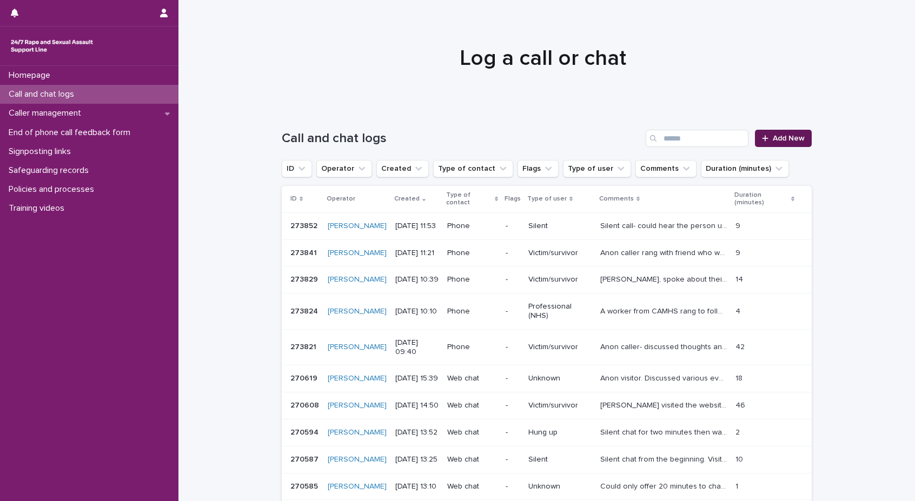
click at [773, 139] on span "Add New" at bounding box center [789, 139] width 32 height 8
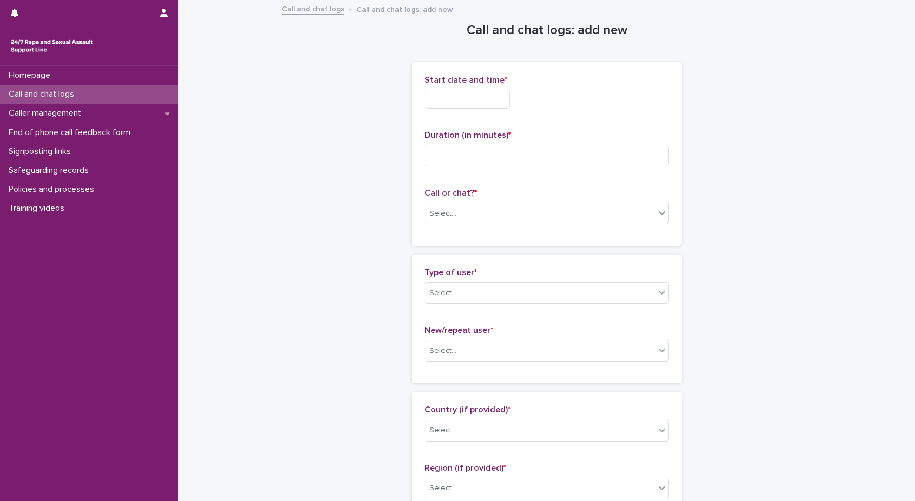
click at [477, 97] on input "text" at bounding box center [466, 99] width 85 height 19
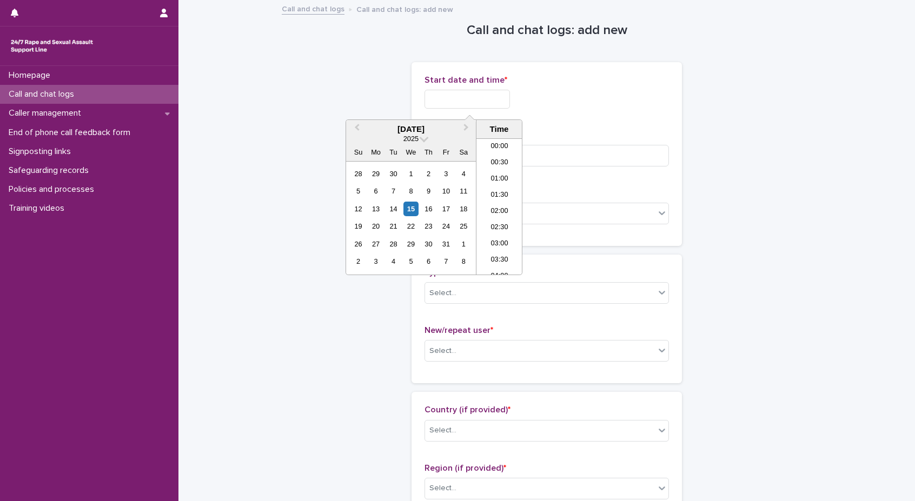
scroll to position [330, 0]
click at [503, 201] on li "12:00" at bounding box center [499, 206] width 46 height 16
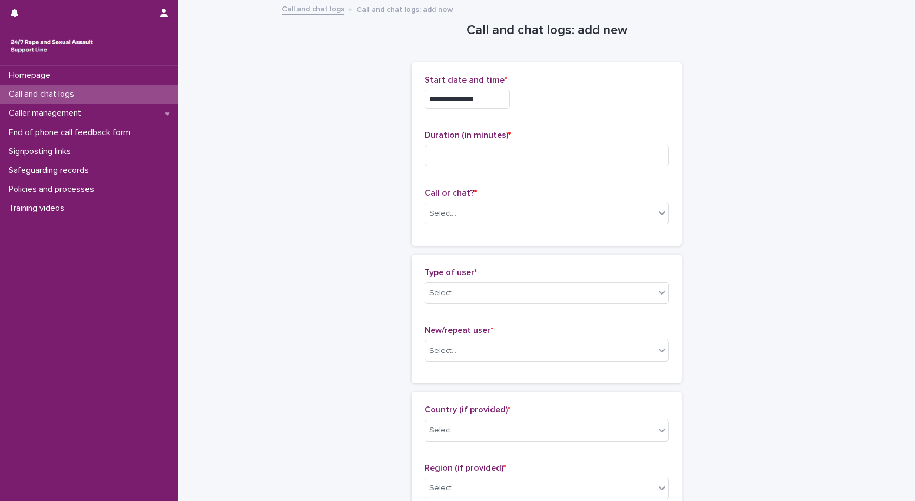
click at [503, 96] on input "**********" at bounding box center [466, 99] width 85 height 19
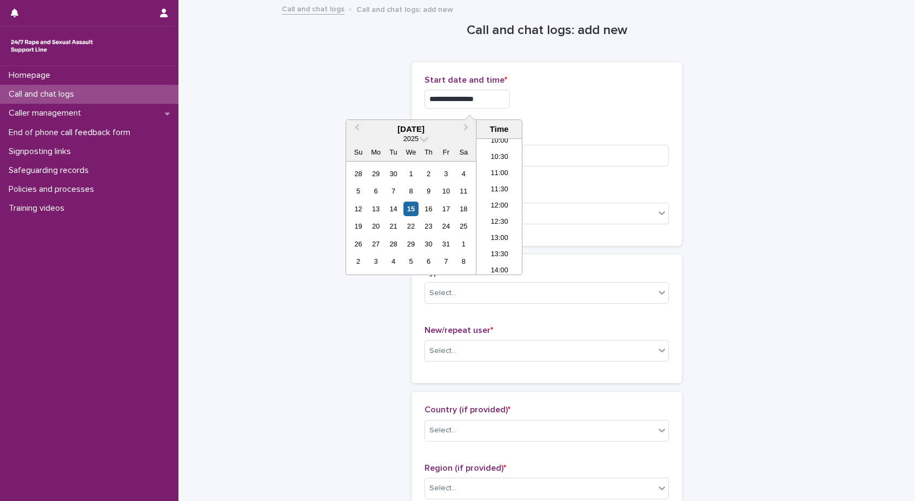
type input "**********"
click at [635, 111] on div "**********" at bounding box center [546, 96] width 244 height 42
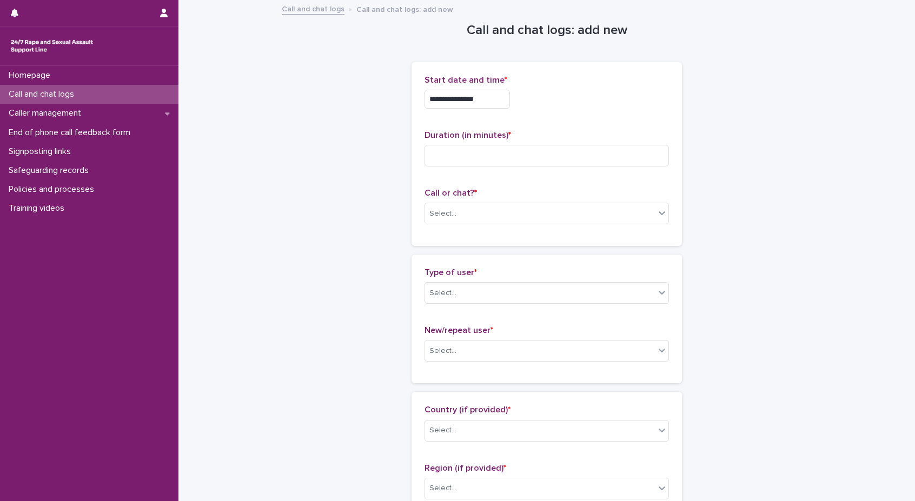
drag, startPoint x: 523, startPoint y: 192, endPoint x: 522, endPoint y: 185, distance: 6.6
click at [522, 185] on div "**********" at bounding box center [546, 154] width 244 height 158
click at [525, 135] on p "Duration (in minutes) *" at bounding box center [546, 135] width 244 height 10
click at [525, 152] on input at bounding box center [546, 156] width 244 height 22
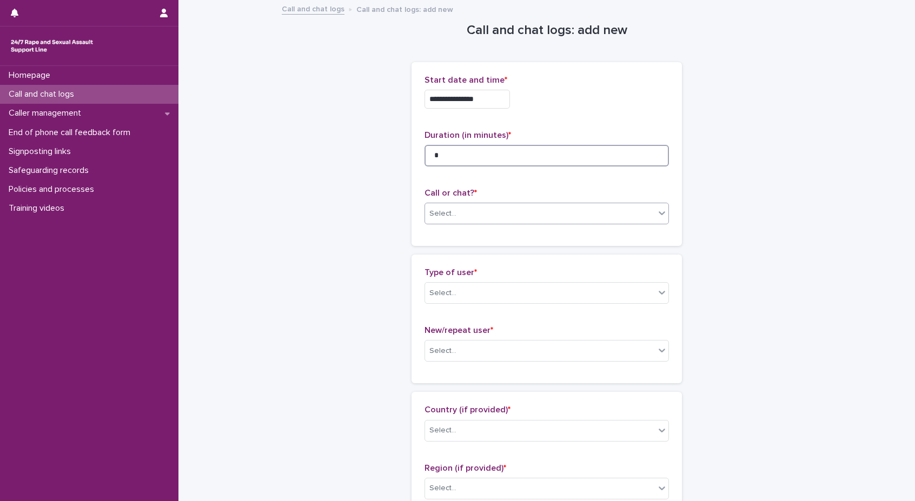
type input "*"
click at [535, 219] on div "Select..." at bounding box center [540, 214] width 230 height 18
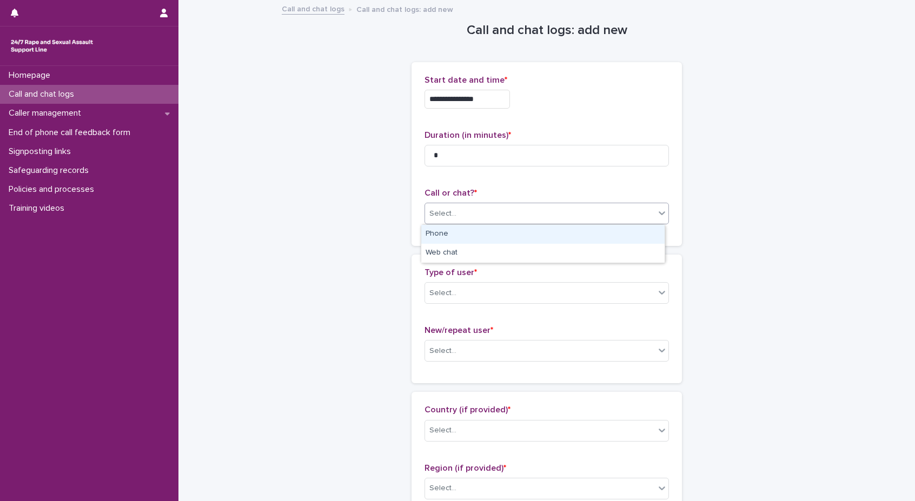
click at [528, 240] on div "Phone" at bounding box center [542, 234] width 243 height 19
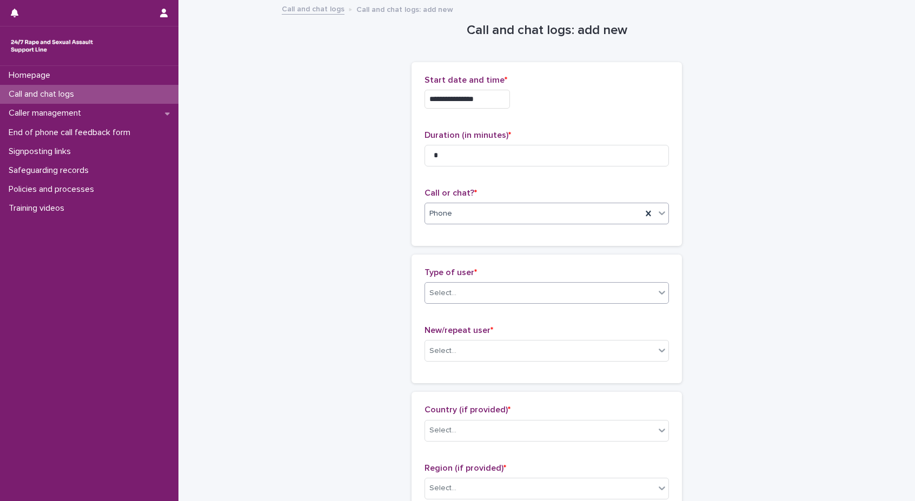
click at [509, 285] on div "Select..." at bounding box center [540, 293] width 230 height 18
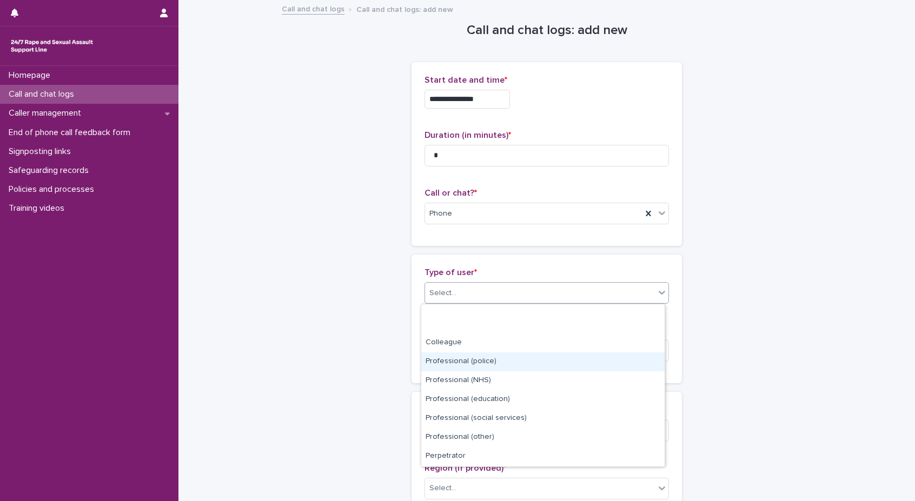
scroll to position [122, 0]
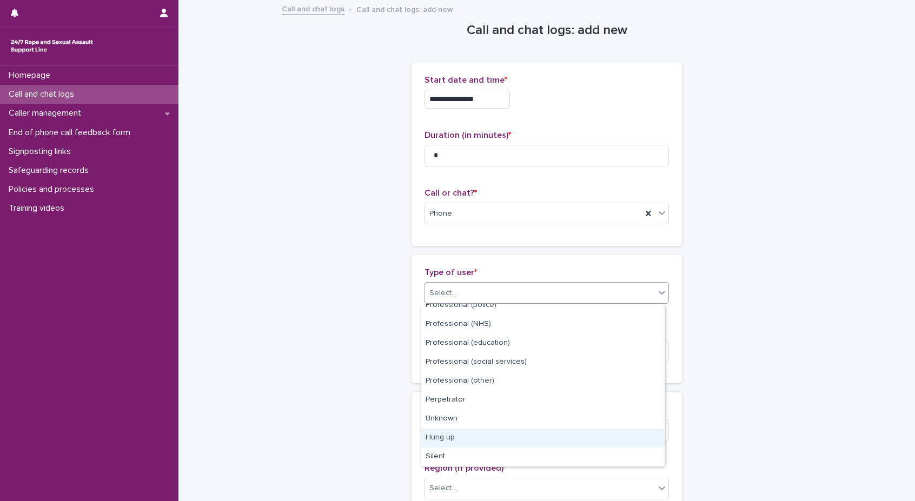
click at [458, 444] on div "Hung up" at bounding box center [542, 438] width 243 height 19
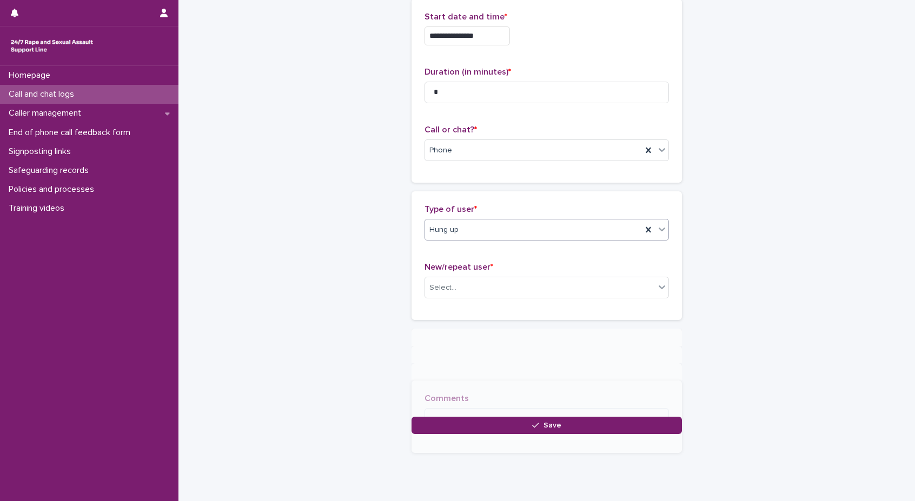
scroll to position [74, 0]
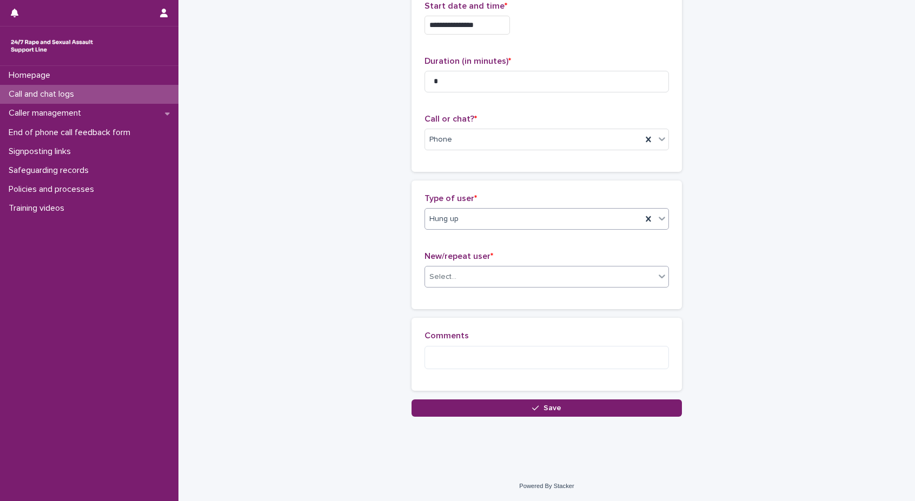
click at [482, 268] on div "Select..." at bounding box center [540, 277] width 230 height 18
click at [489, 296] on div "Not known" at bounding box center [542, 297] width 243 height 19
click at [455, 356] on textarea at bounding box center [546, 357] width 244 height 23
type textarea "*"
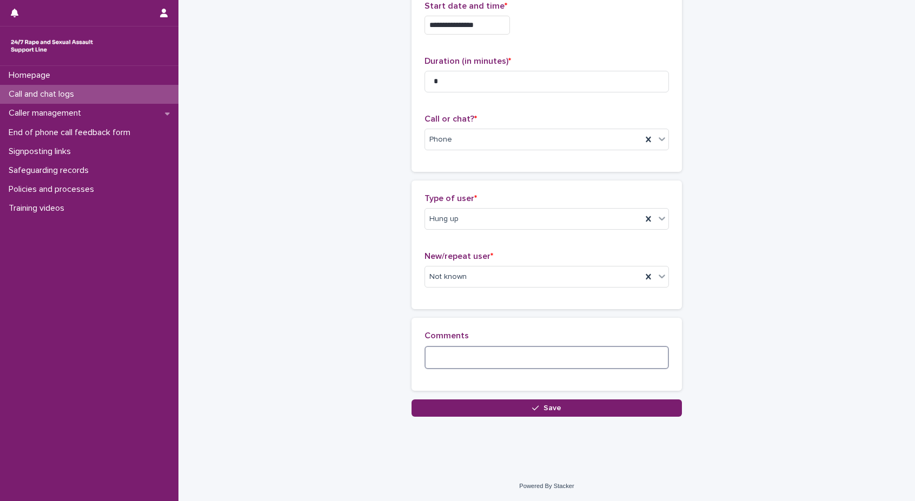
type textarea "*"
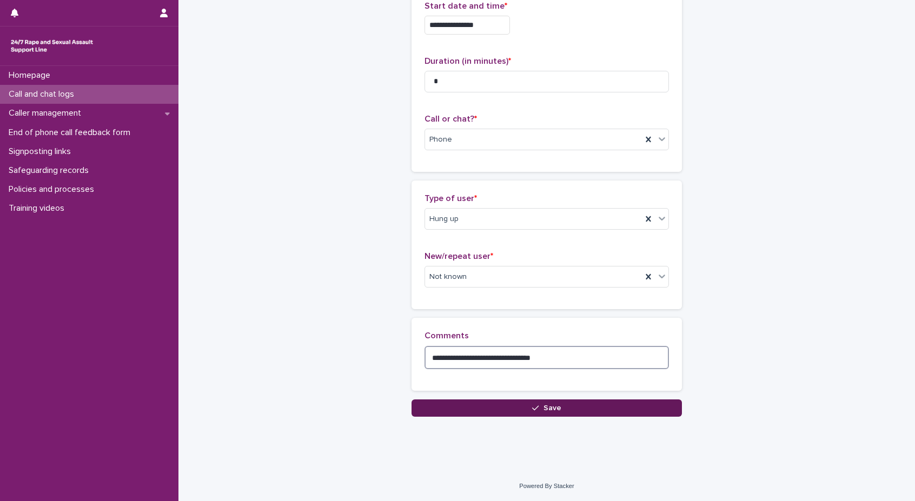
type textarea "**********"
click at [539, 409] on div "button" at bounding box center [537, 408] width 11 height 8
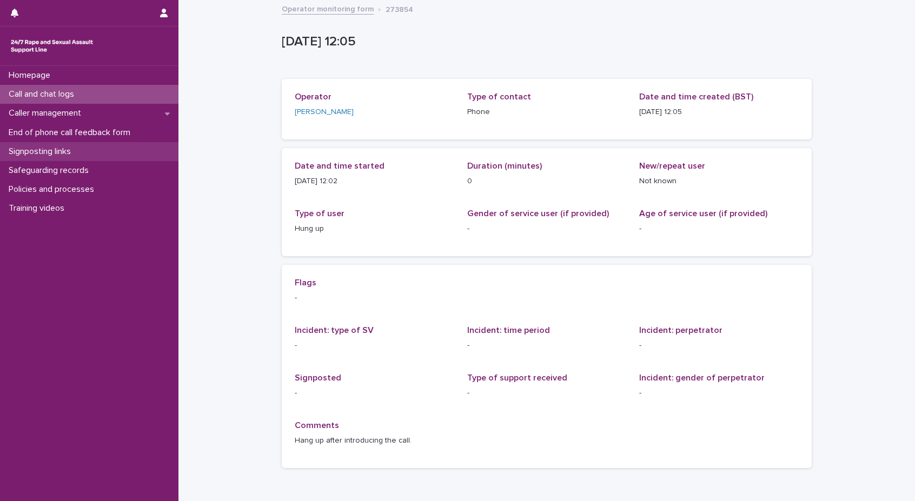
click at [110, 151] on div "Signposting links" at bounding box center [89, 151] width 178 height 19
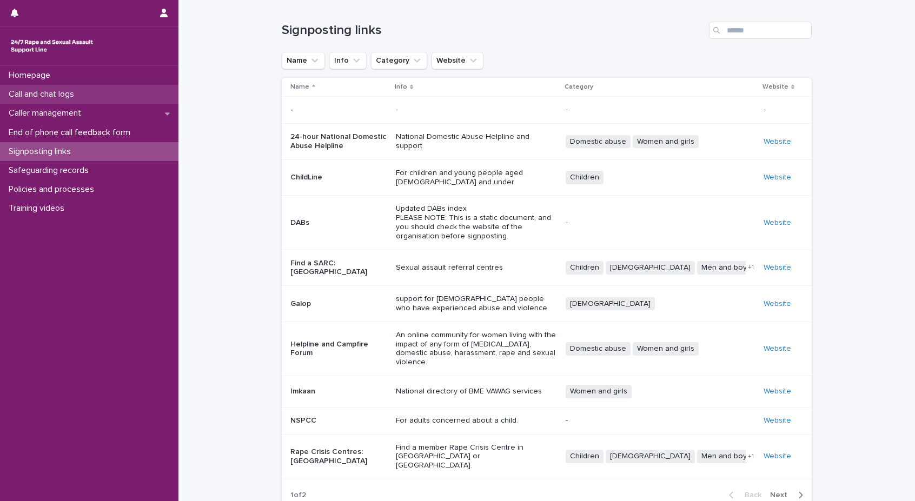
click at [48, 89] on p "Call and chat logs" at bounding box center [43, 94] width 78 height 10
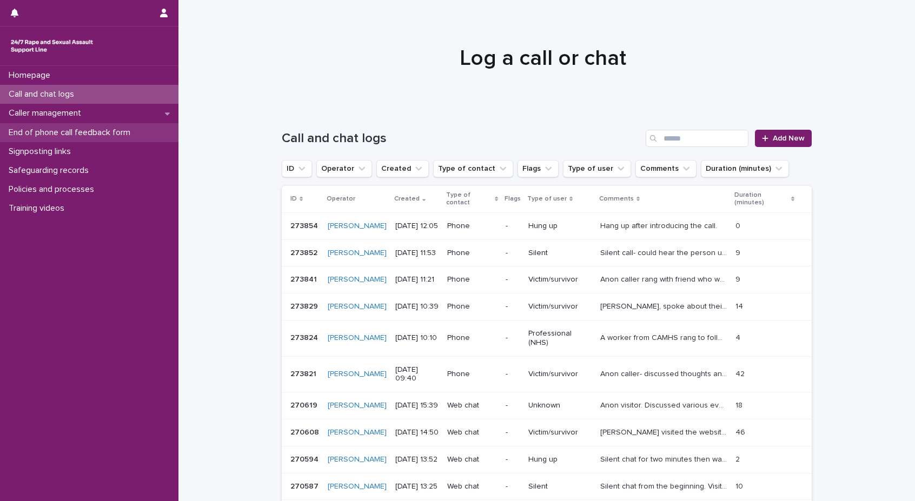
click at [51, 138] on div "End of phone call feedback form" at bounding box center [89, 132] width 178 height 19
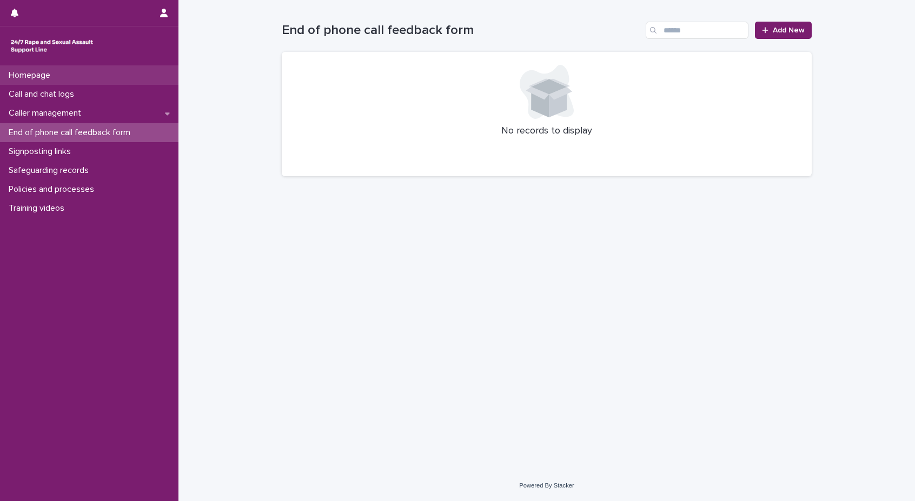
click at [66, 75] on div "Homepage" at bounding box center [89, 75] width 178 height 19
